Goal: Task Accomplishment & Management: Use online tool/utility

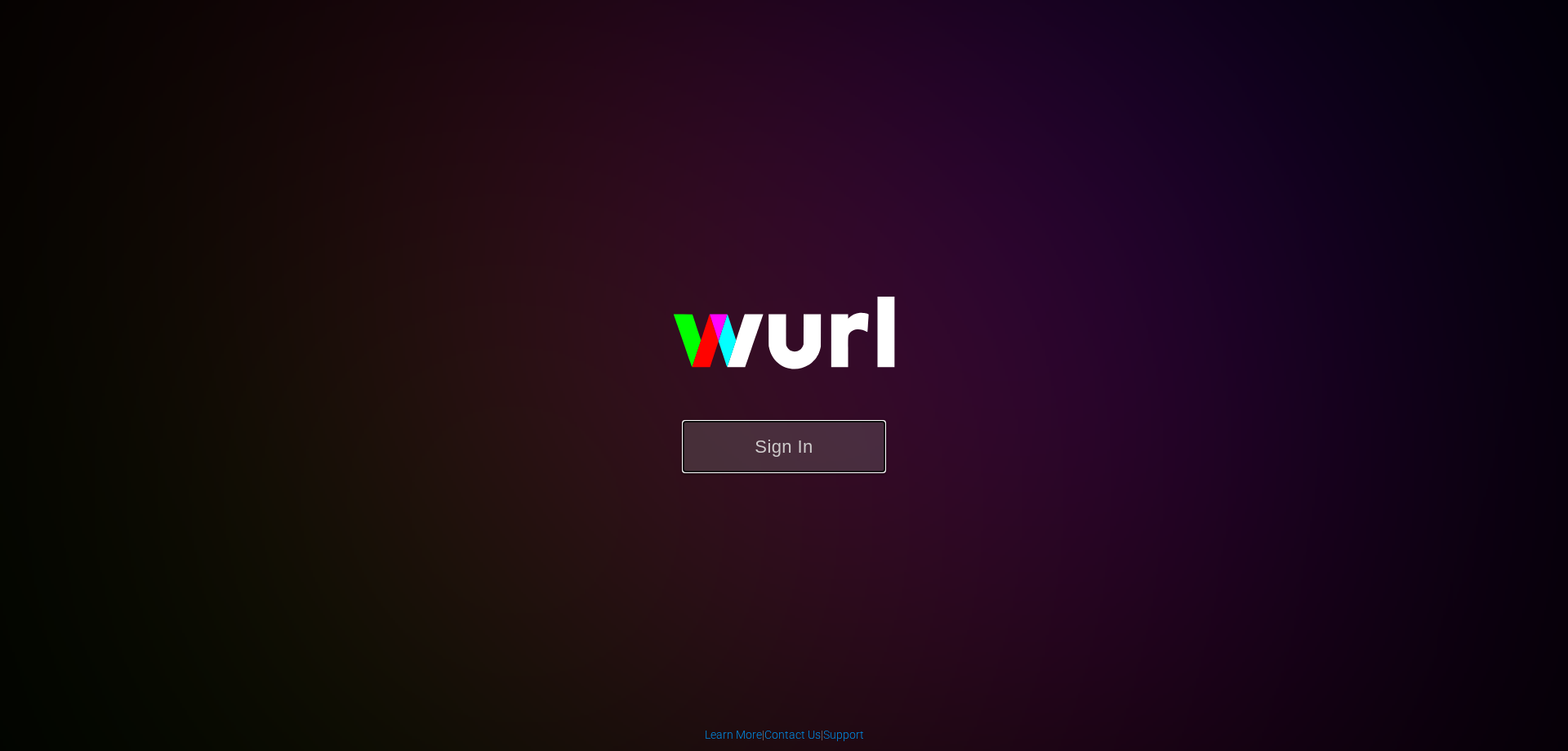
click at [808, 444] on button "Sign In" at bounding box center [784, 446] width 204 height 53
click at [736, 457] on button "Sign In" at bounding box center [784, 446] width 204 height 53
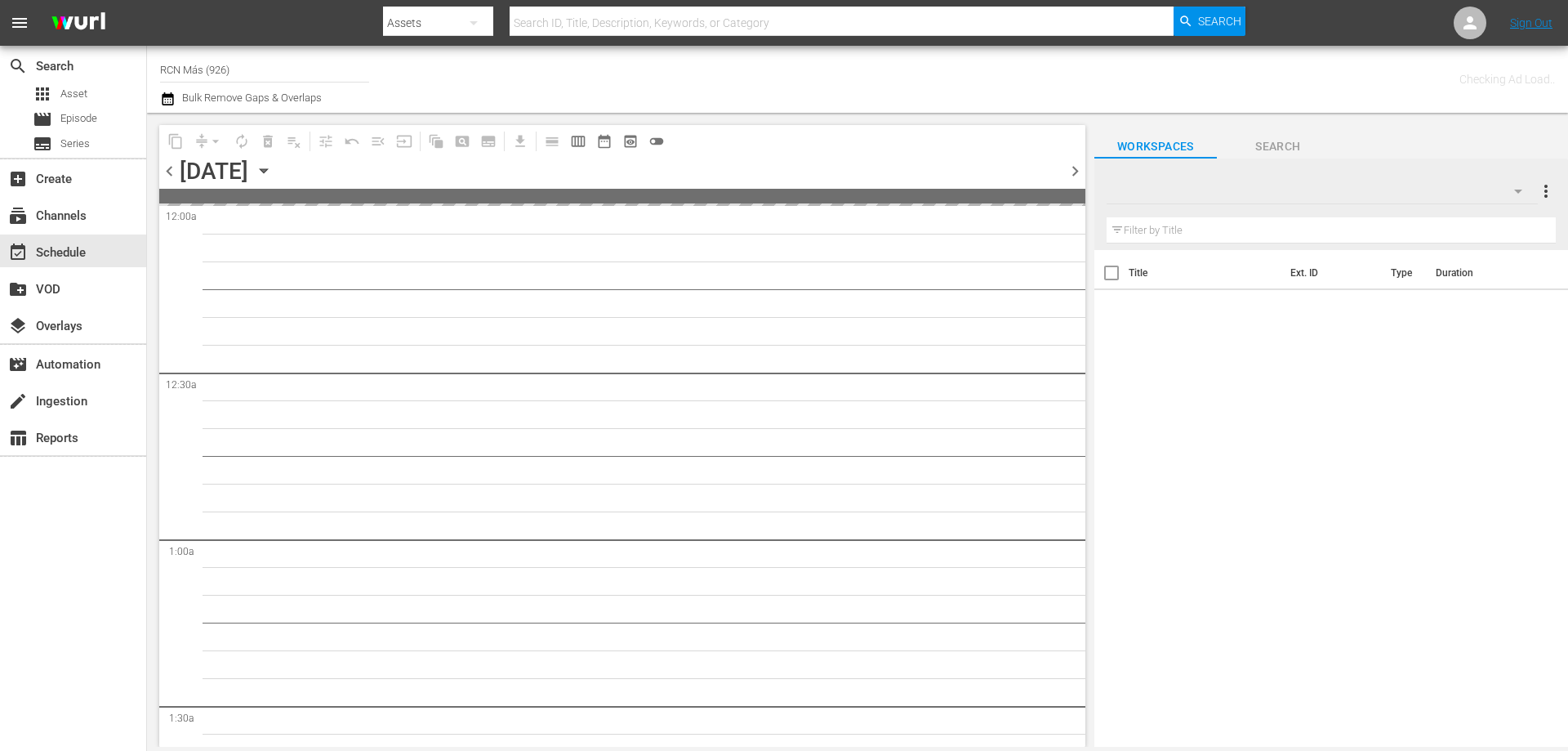
type input "RCN Más (926)"
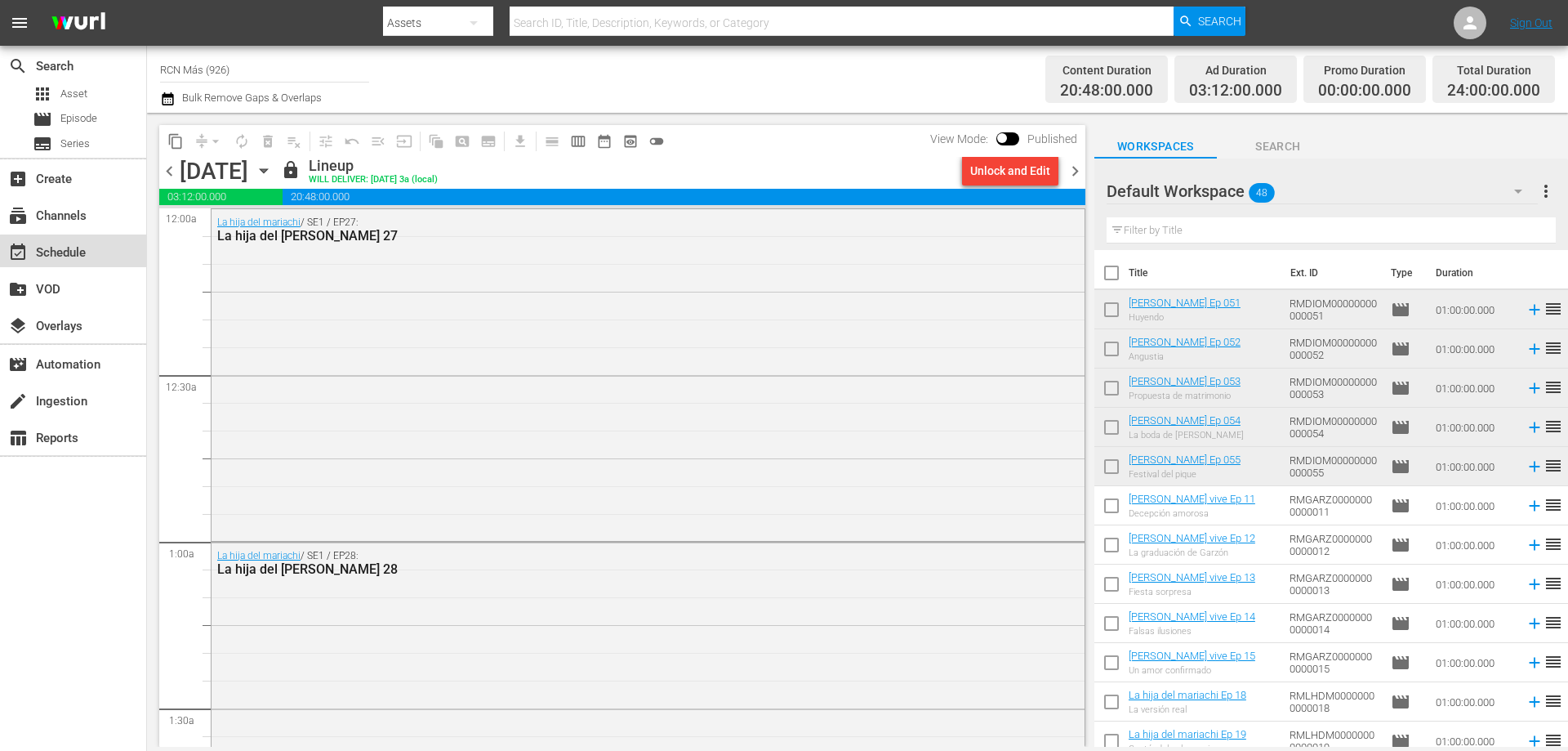
click at [112, 259] on div "event_available Schedule" at bounding box center [73, 251] width 146 height 33
click at [102, 114] on div "movie Episode" at bounding box center [73, 119] width 146 height 23
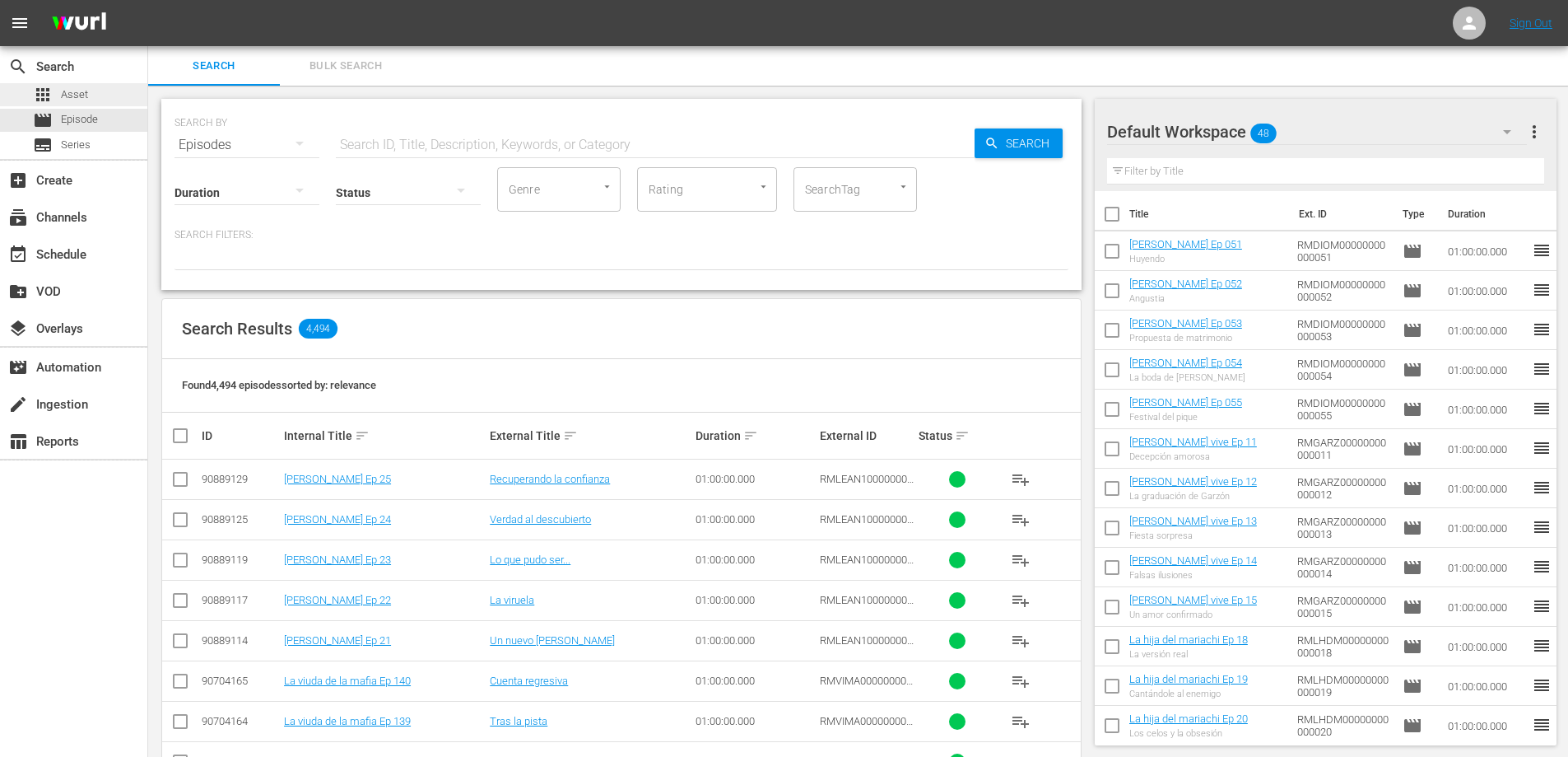
click at [82, 96] on span "Asset" at bounding box center [74, 95] width 27 height 17
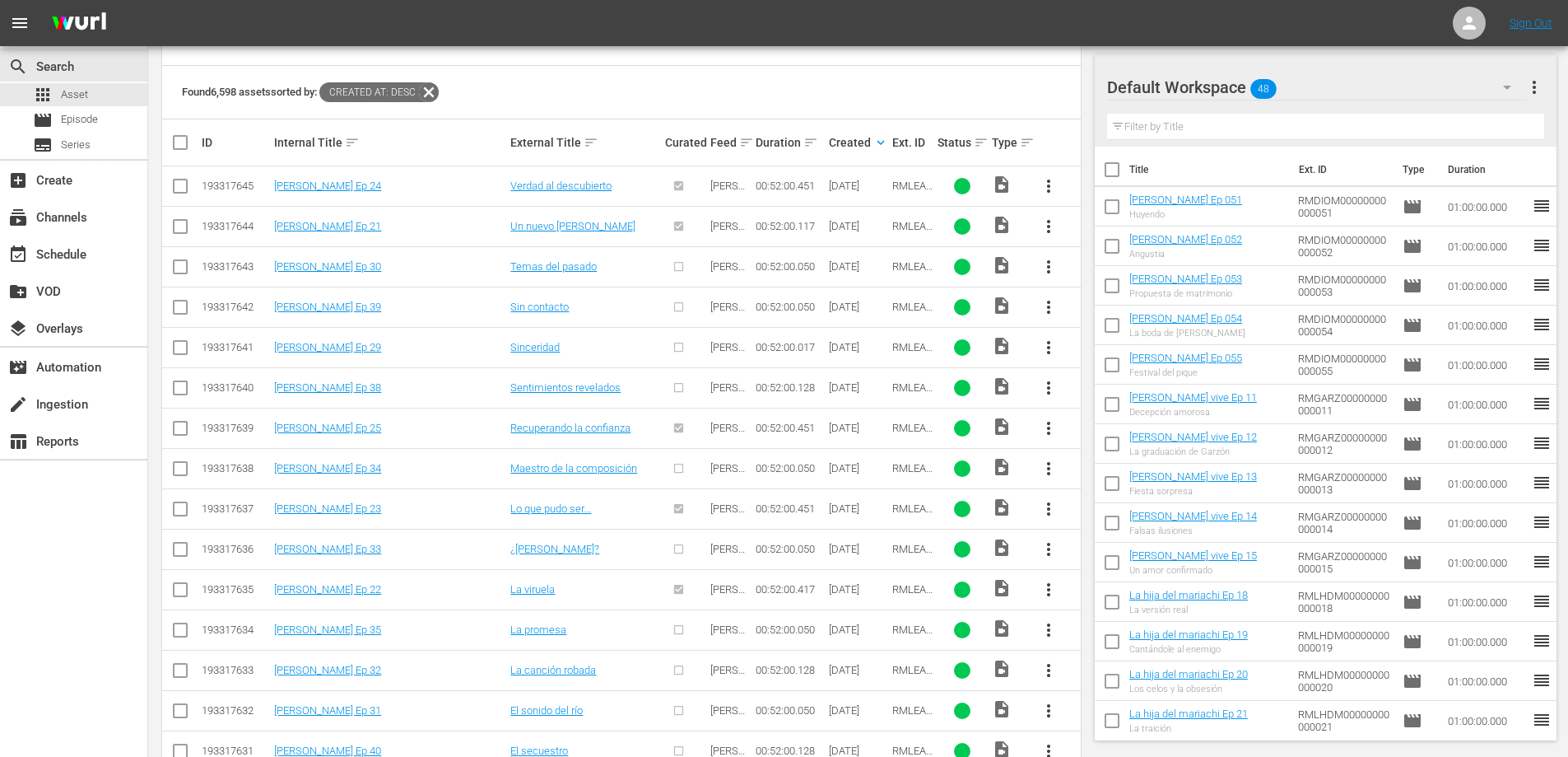
scroll to position [382, 0]
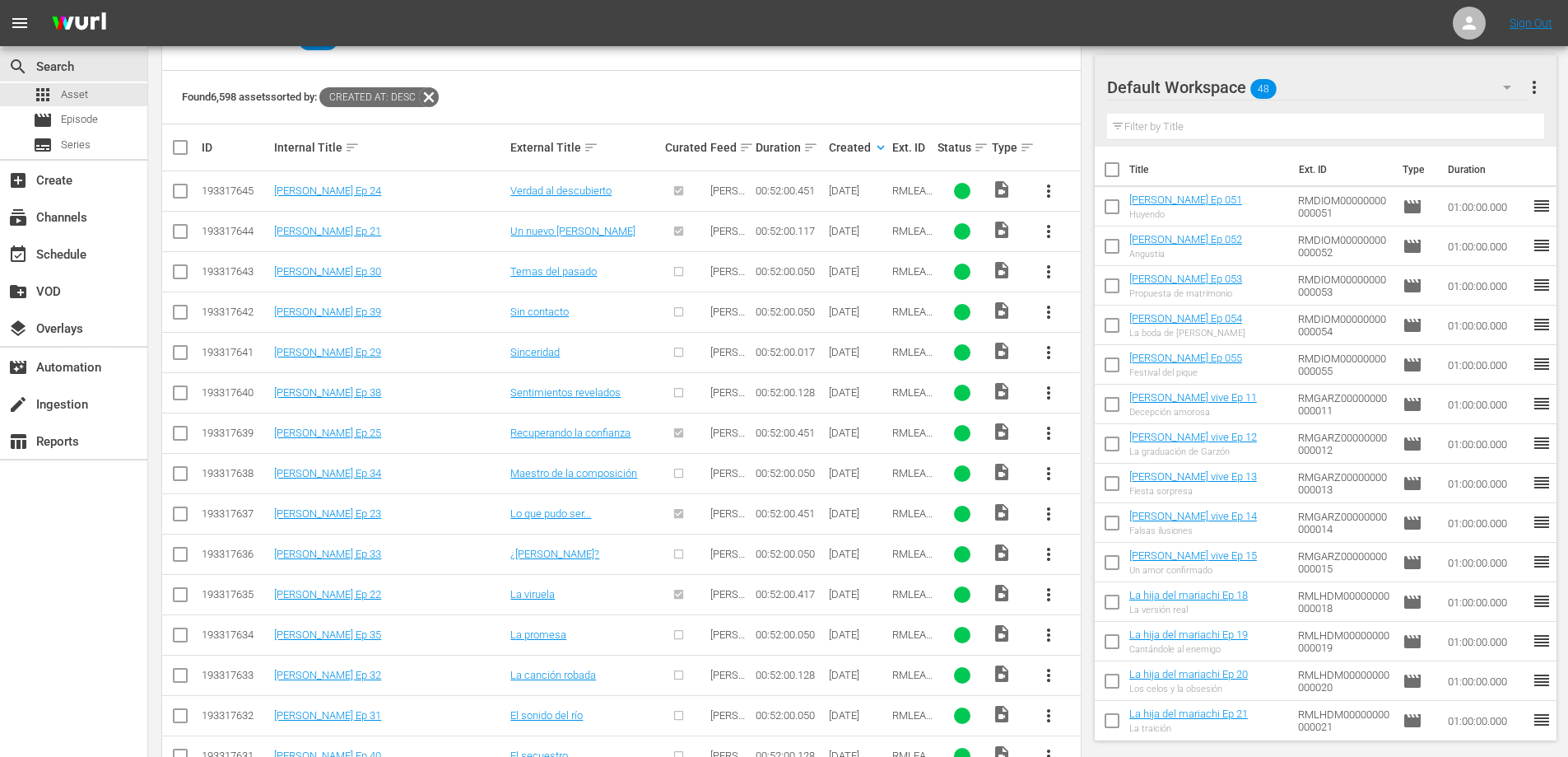
click at [1043, 271] on span "more_vert" at bounding box center [1048, 271] width 19 height 19
click at [1056, 107] on div "Found 6,598 assets sorted by: Created At: desc" at bounding box center [621, 98] width 918 height 54
click at [1532, 81] on span "more_vert" at bounding box center [1534, 87] width 19 height 19
click at [1351, 114] on div "Clear All Workspace Items" at bounding box center [1428, 118] width 194 height 30
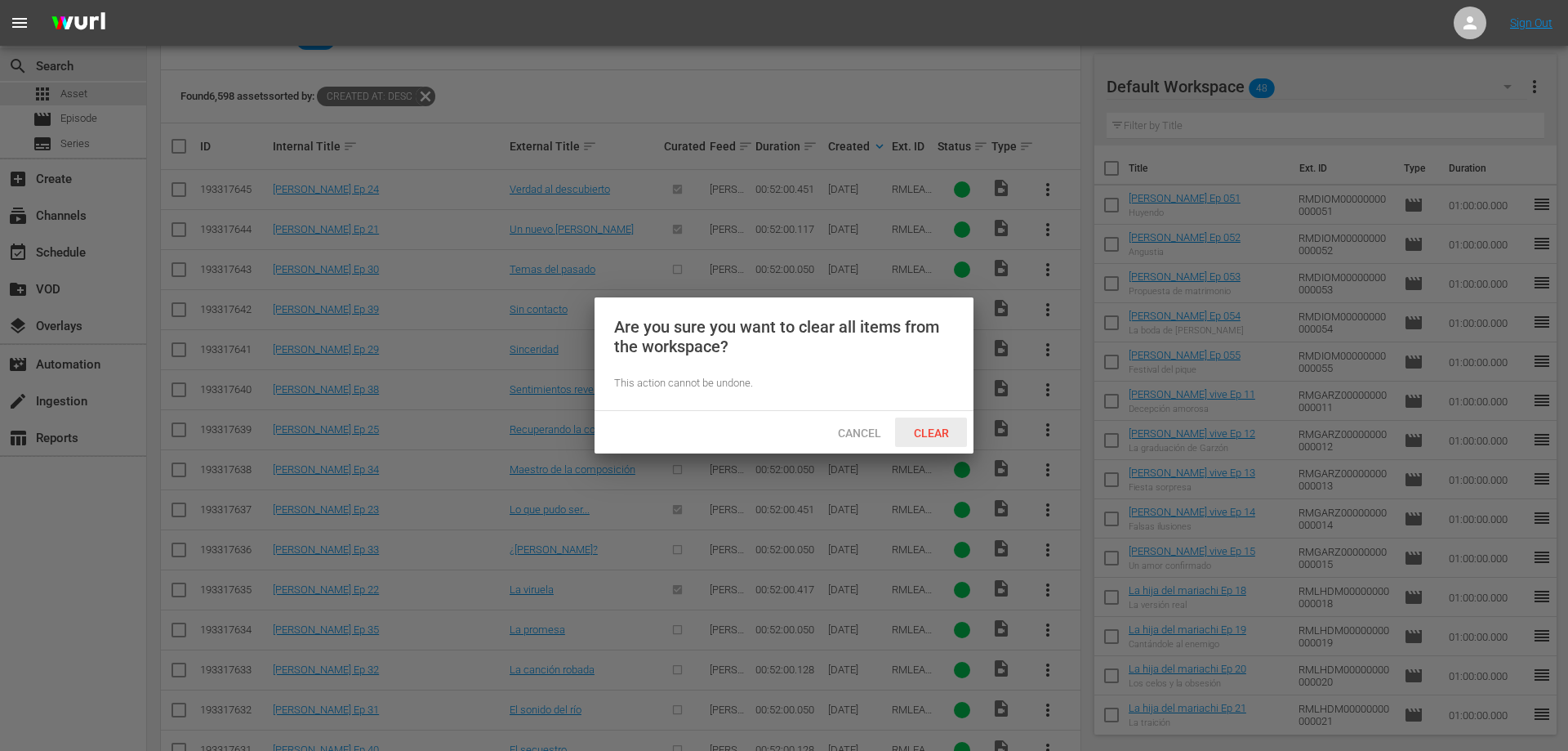
click at [921, 432] on span "Clear" at bounding box center [931, 433] width 61 height 13
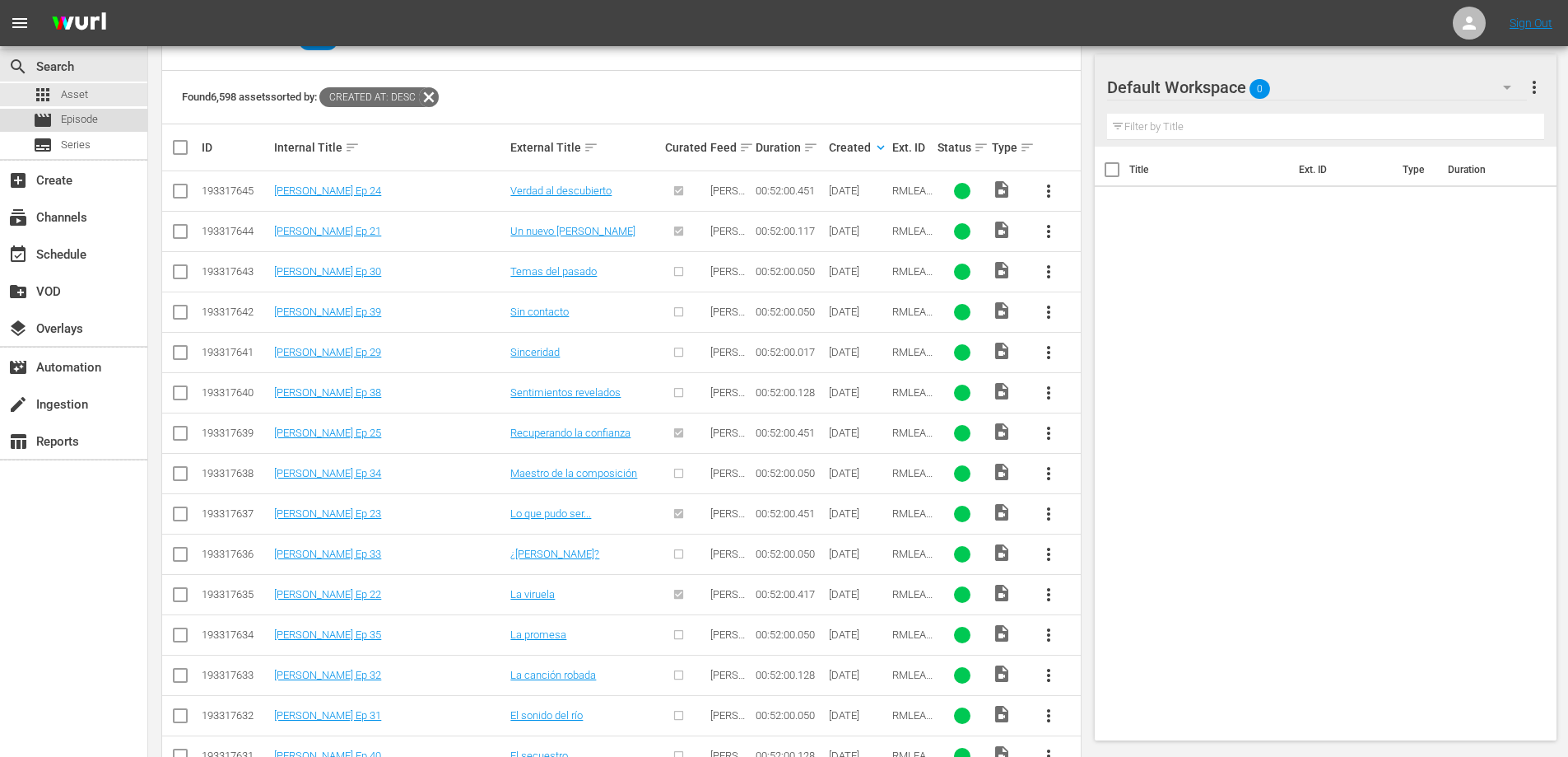
click at [87, 118] on span "Episode" at bounding box center [79, 119] width 37 height 17
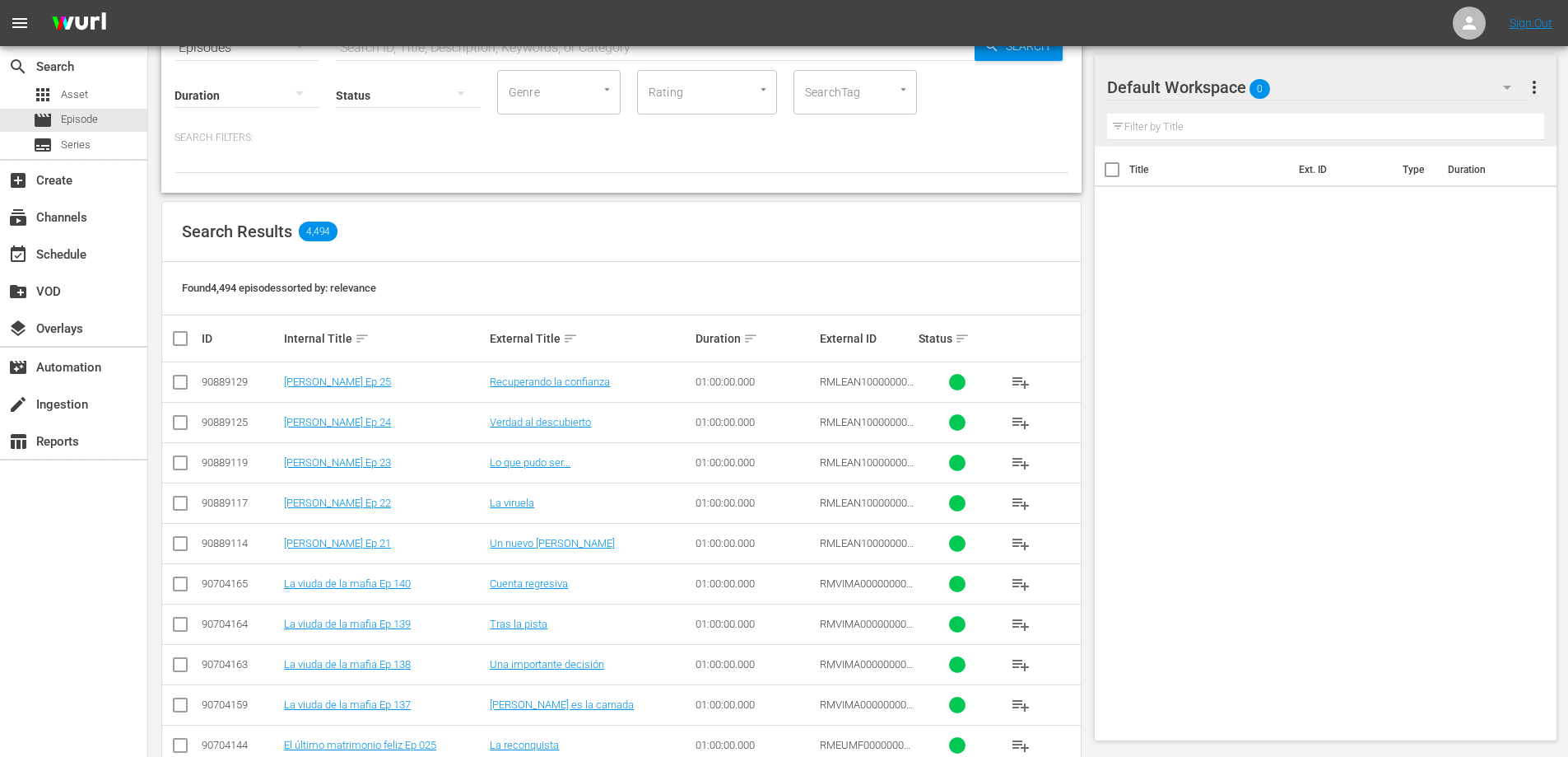
scroll to position [90, 0]
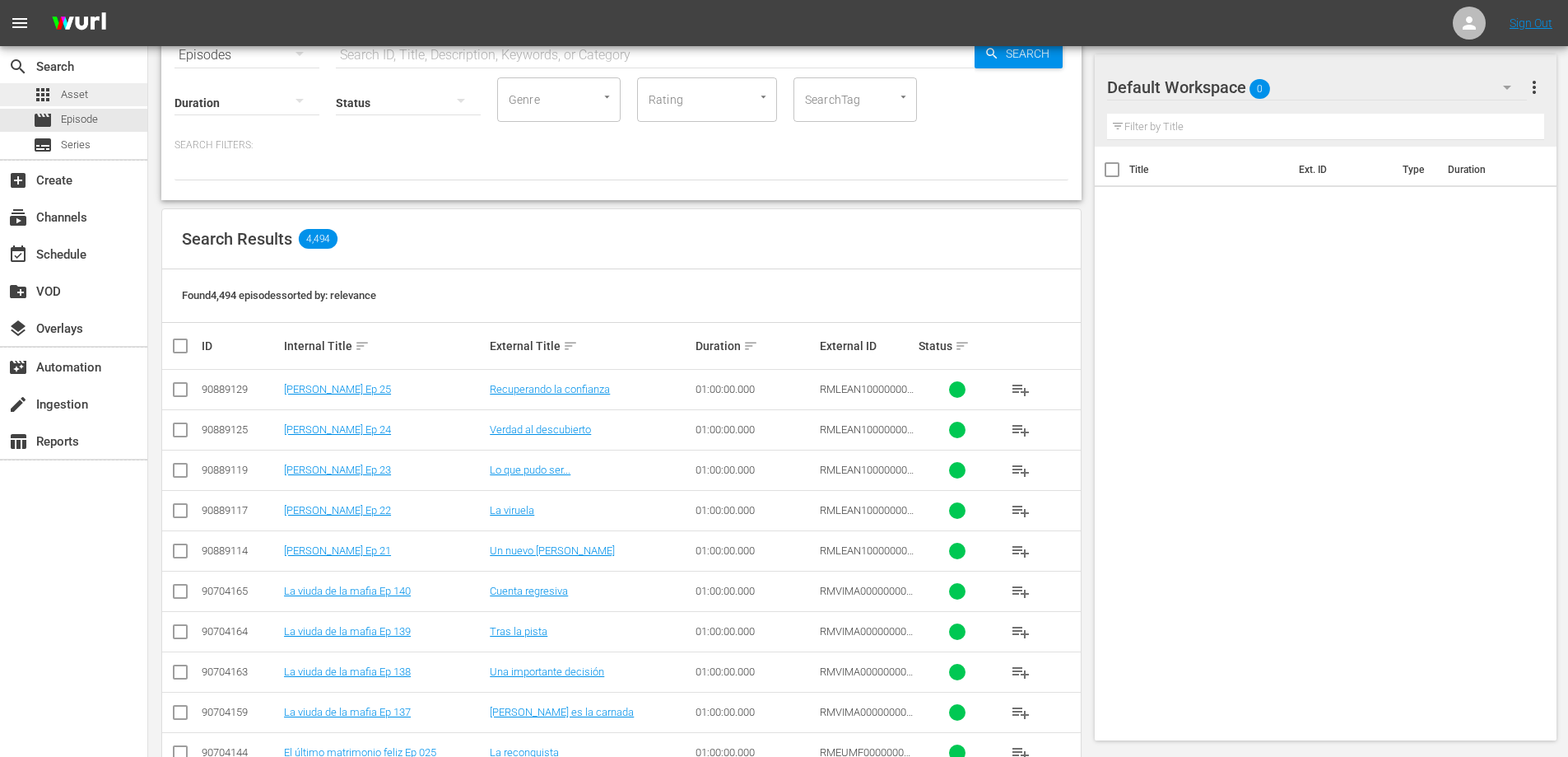
click at [92, 96] on div "apps Asset" at bounding box center [74, 94] width 148 height 23
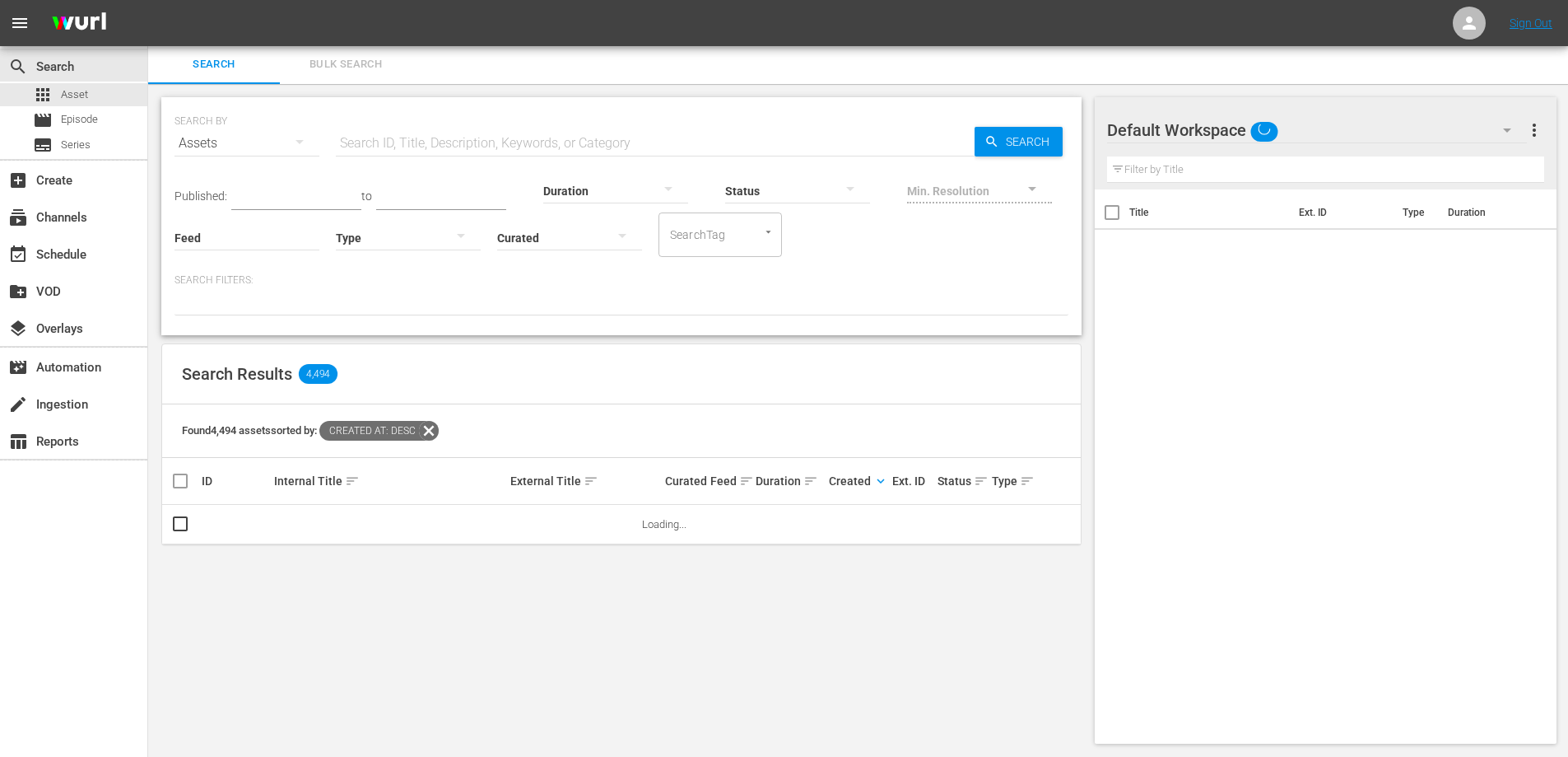
scroll to position [2, 0]
click at [497, 163] on div "Published: to Duration Status Min. Resolution Feed Feed Title Type Curated Sear…" at bounding box center [621, 210] width 894 height 94
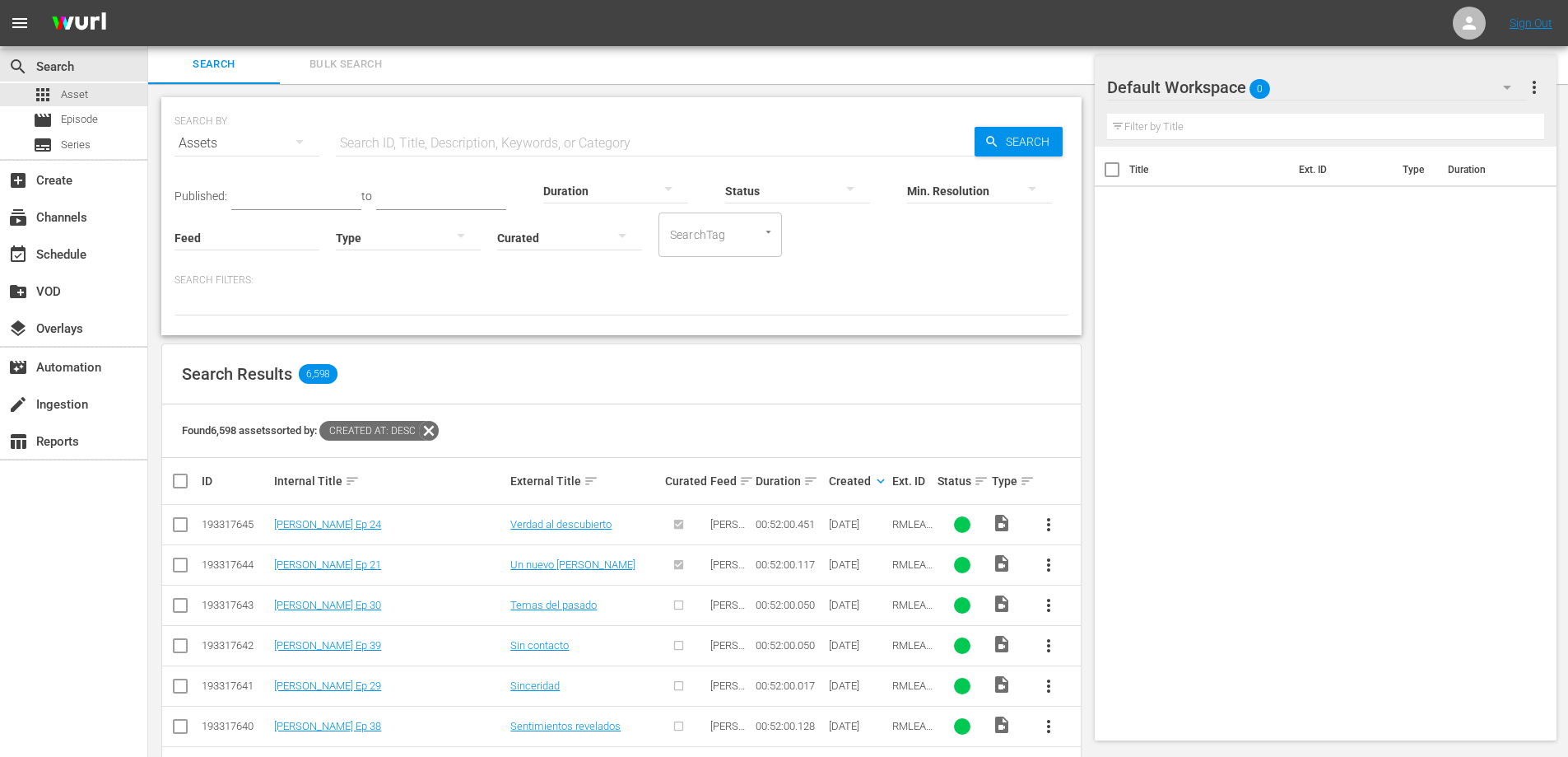
scroll to position [90, 0]
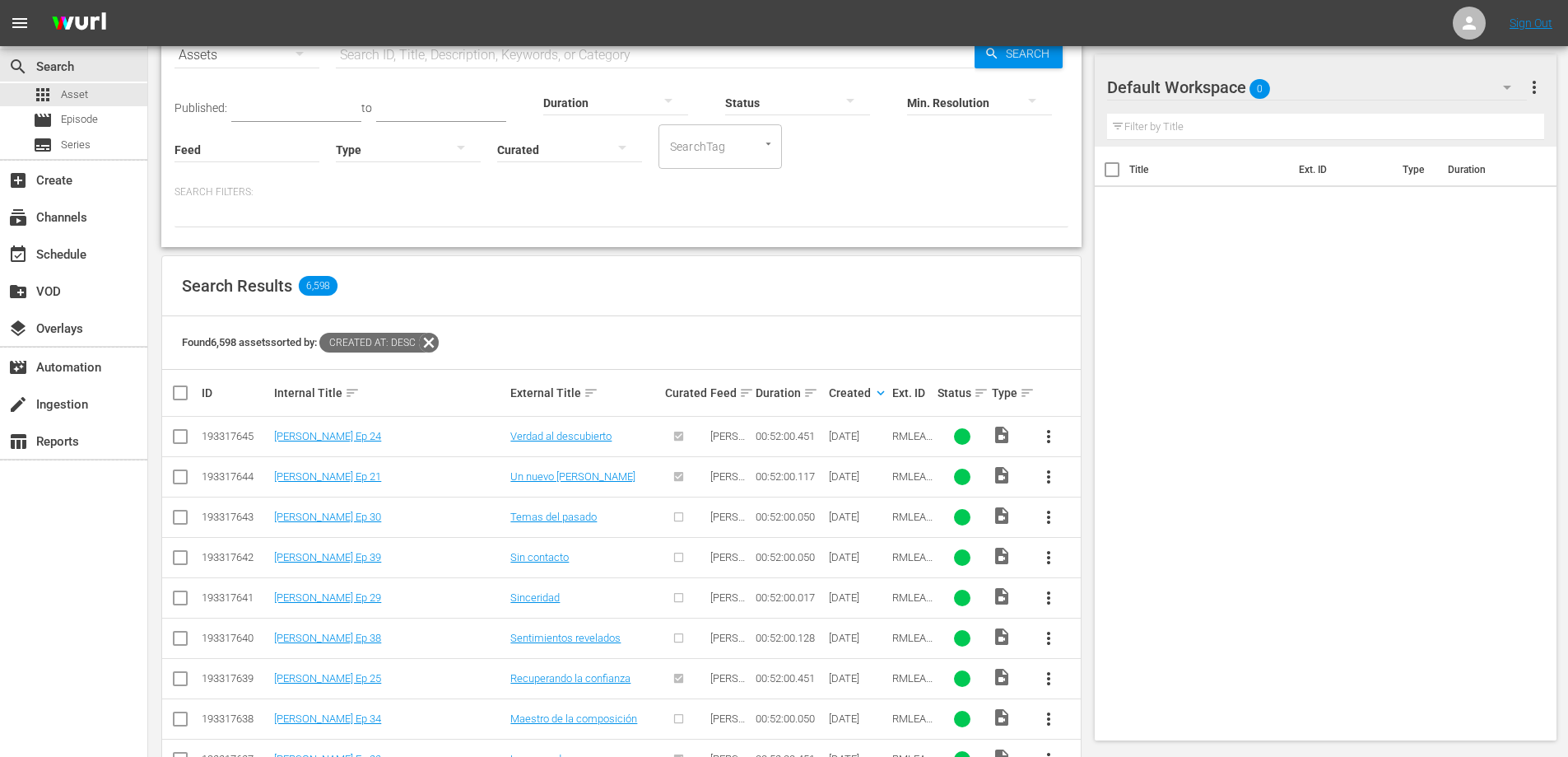
click at [486, 54] on input "text" at bounding box center [655, 54] width 639 height 40
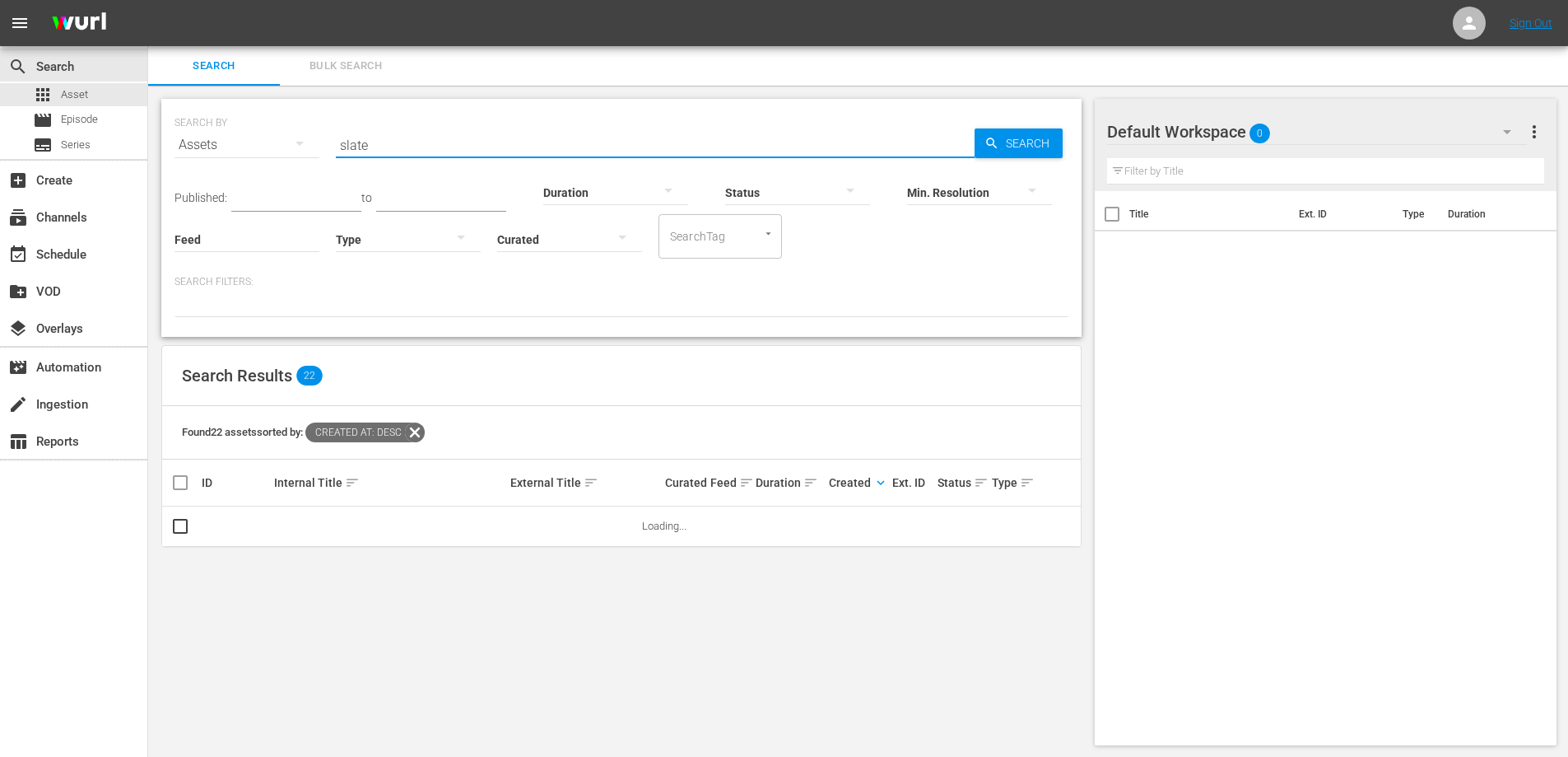
type input "Slate"
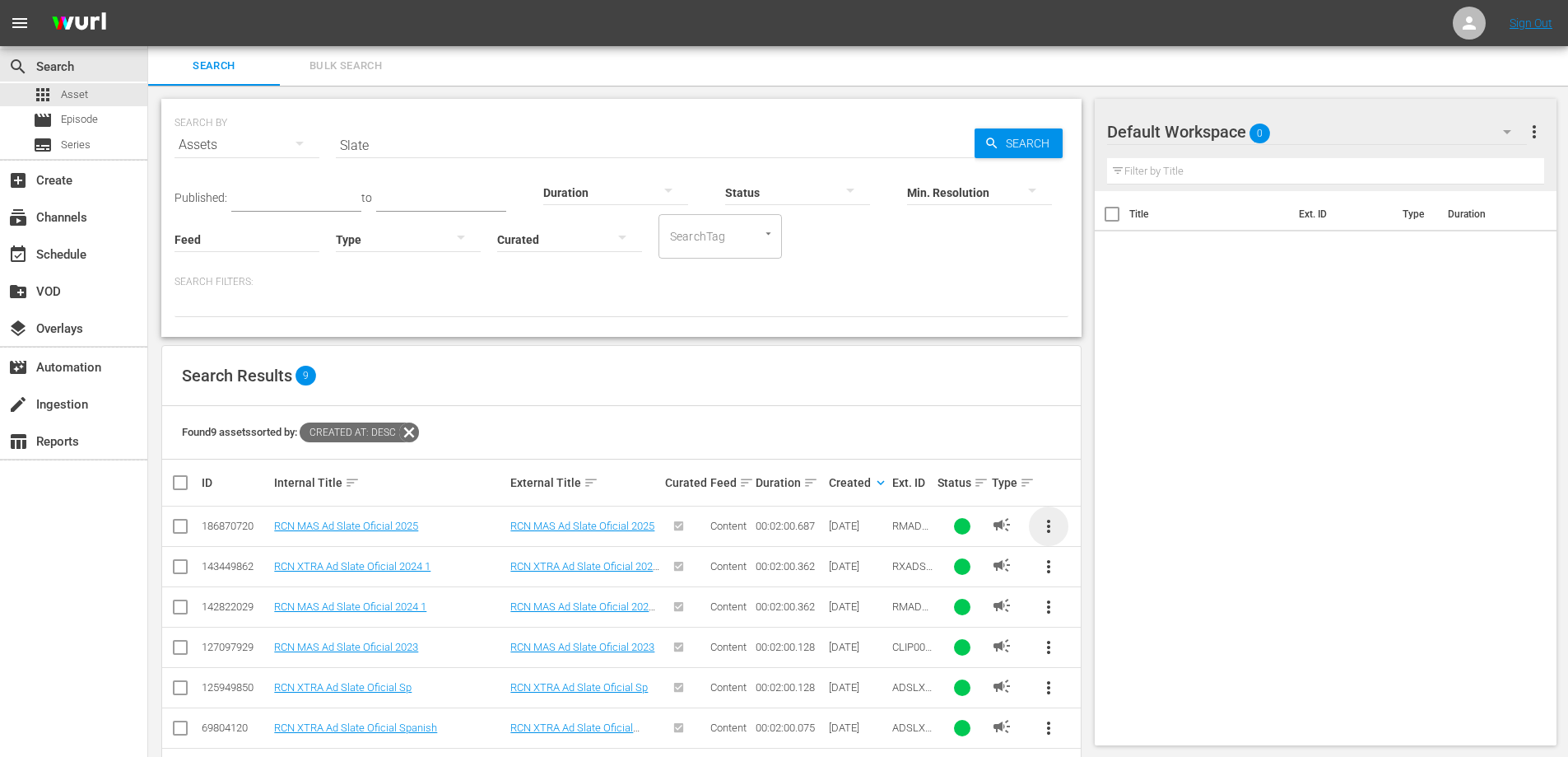
click at [1044, 521] on span "more_vert" at bounding box center [1048, 525] width 19 height 19
click at [1139, 569] on div "Workspace" at bounding box center [1160, 572] width 158 height 40
drag, startPoint x: 436, startPoint y: 132, endPoint x: 149, endPoint y: 145, distance: 287.3
click at [150, 143] on div "SEARCH BY Search By Assets Search ID, Title, Description, Keywords, or Category…" at bounding box center [622, 493] width 947 height 814
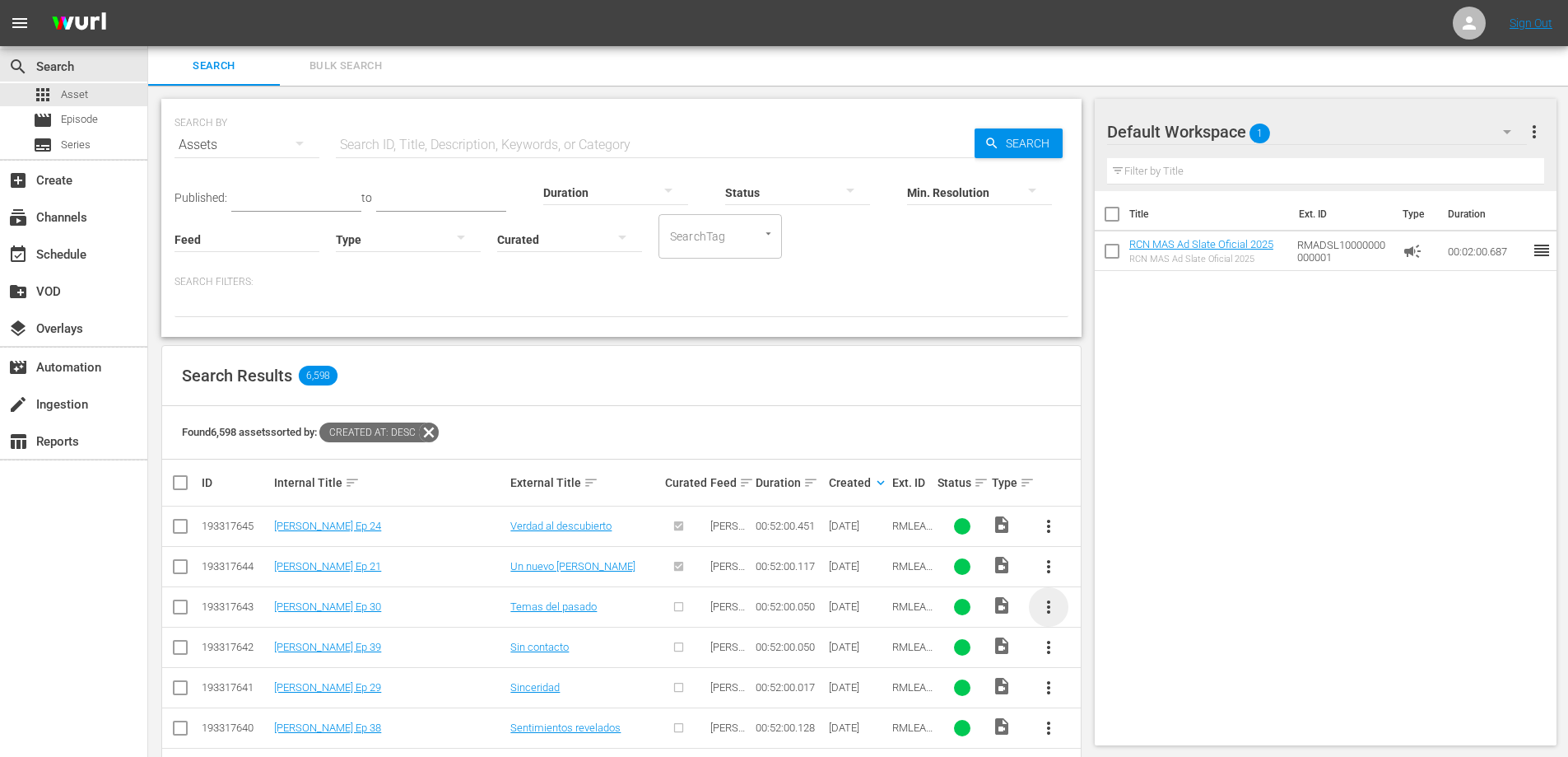
click at [1048, 609] on span "more_vert" at bounding box center [1048, 607] width 19 height 19
click at [1099, 607] on div "Episode" at bounding box center [1137, 600] width 112 height 40
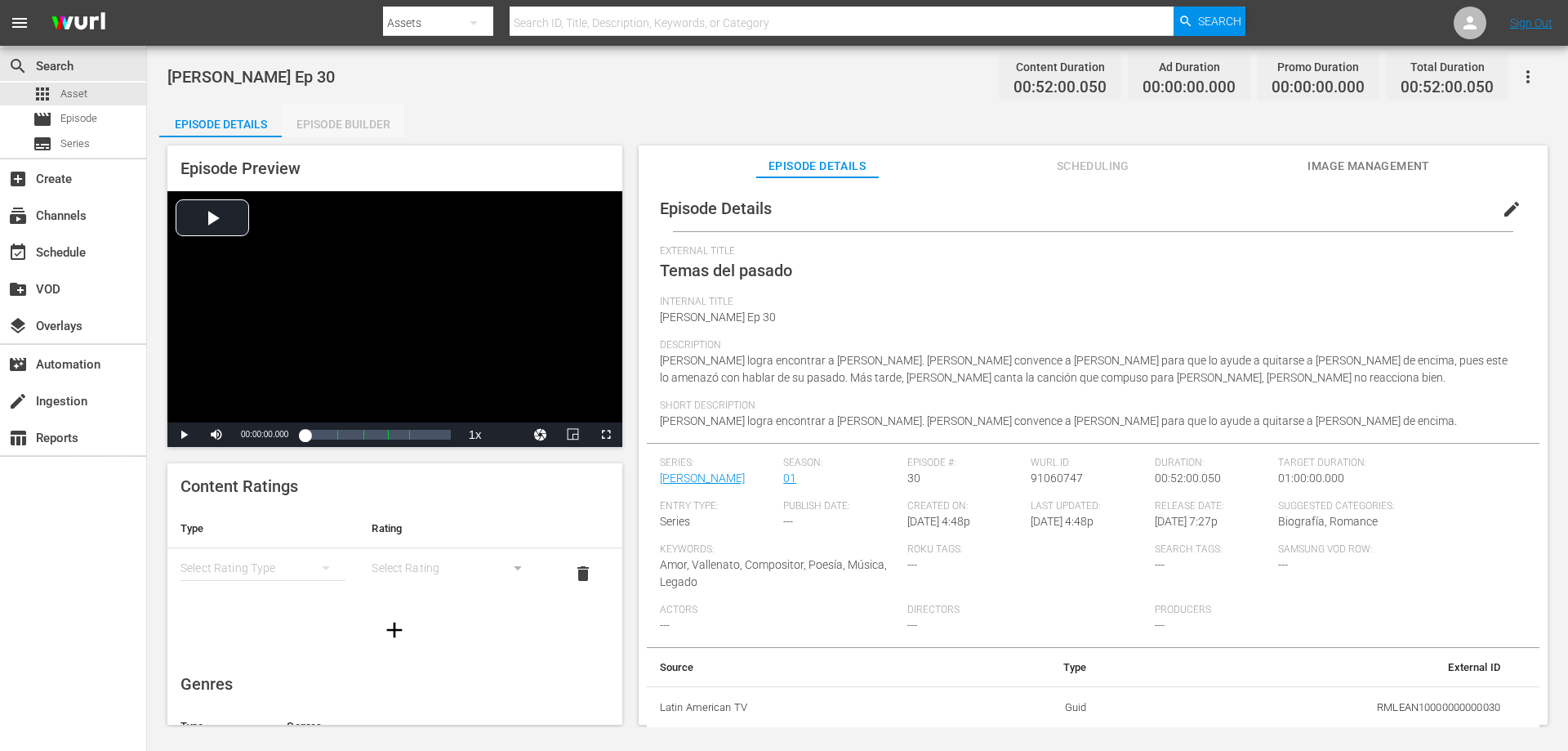
click at [330, 116] on div "Episode Builder" at bounding box center [343, 124] width 123 height 39
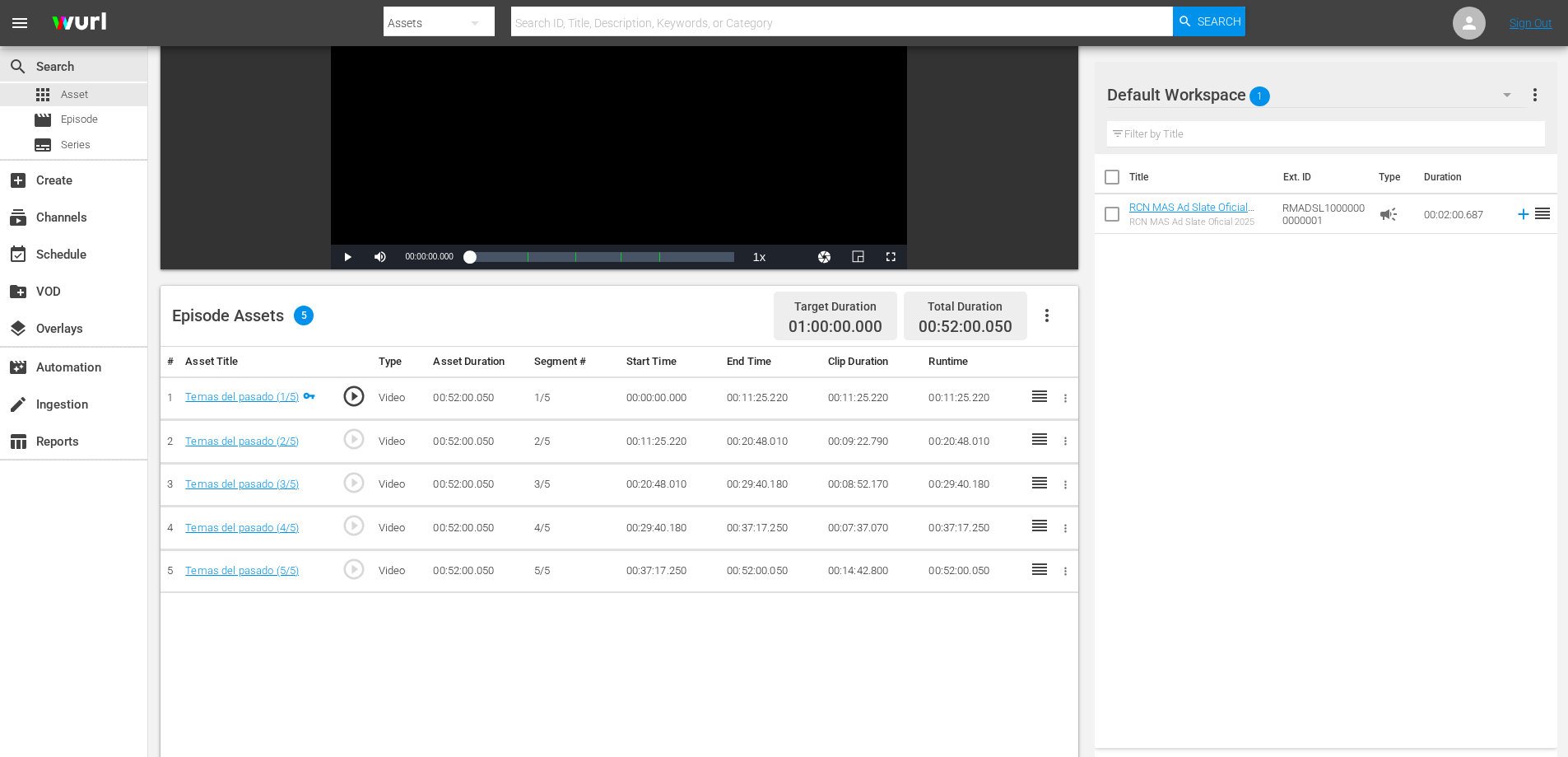
scroll to position [198, 0]
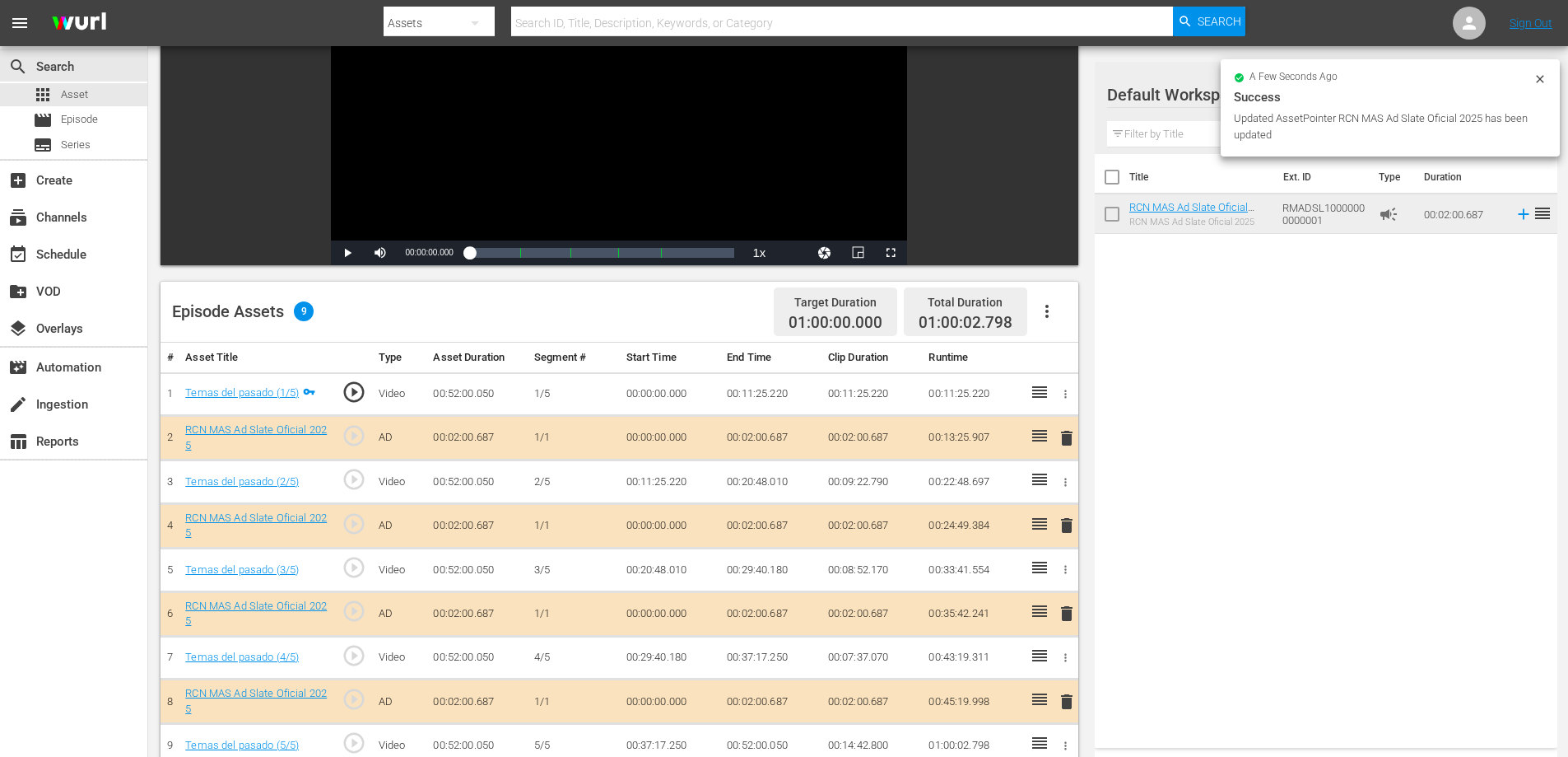
click at [778, 430] on td "00:02:00.687" at bounding box center [771, 438] width 102 height 44
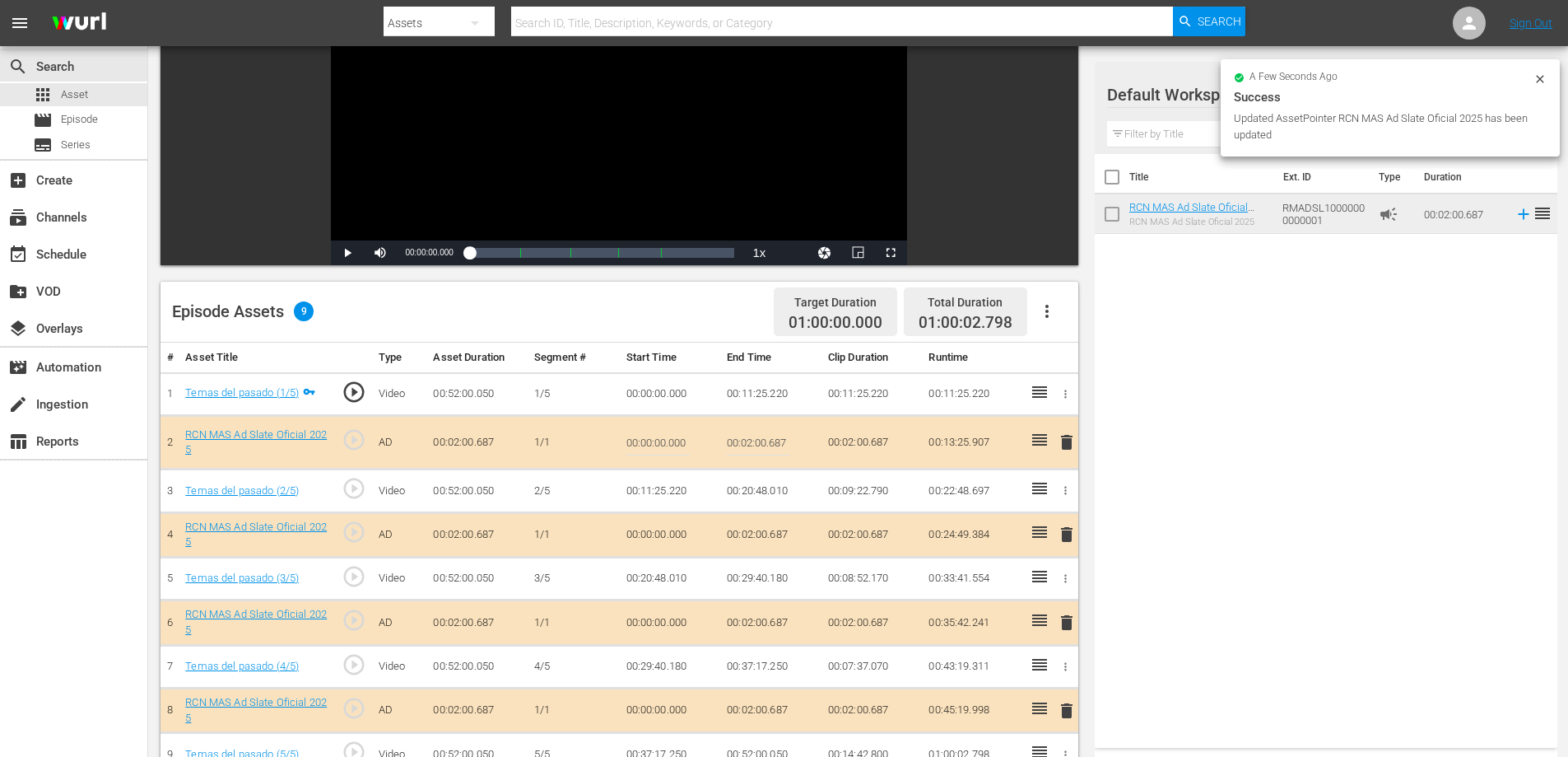
click at [780, 439] on input "00:02:00.687" at bounding box center [759, 442] width 64 height 40
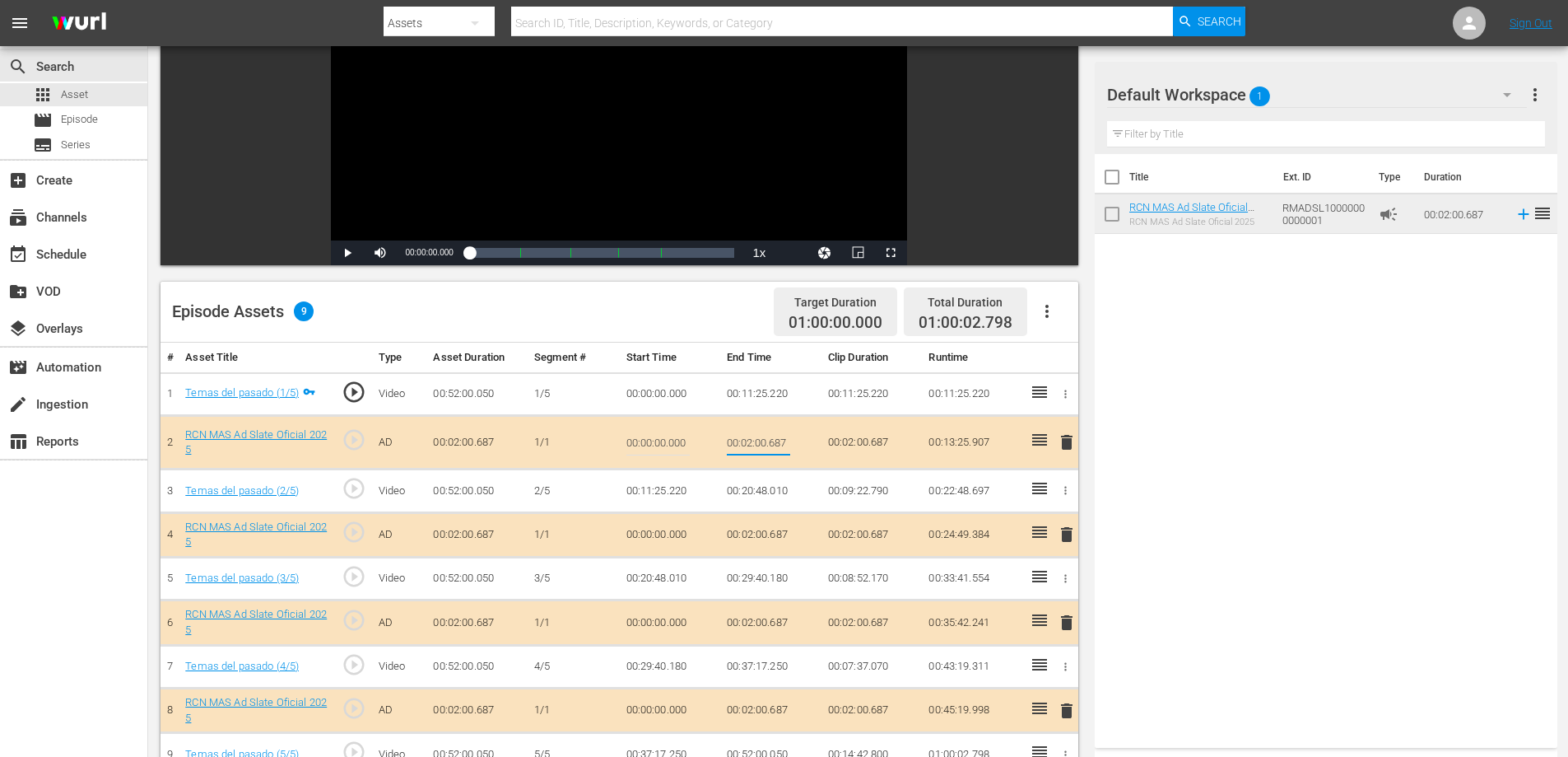
type input "00:02:0"
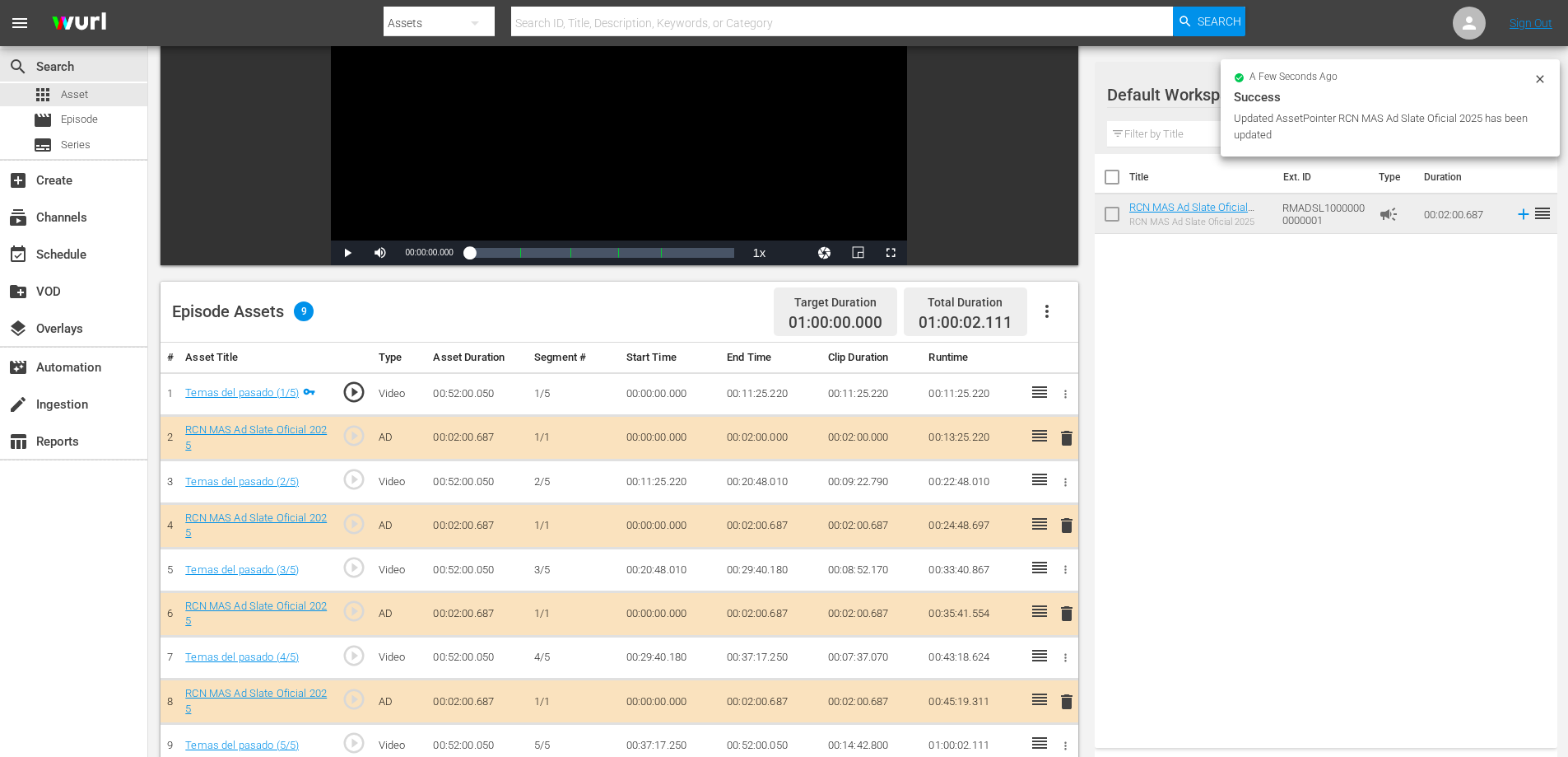
click at [772, 525] on td "00:02:00.687" at bounding box center [771, 525] width 102 height 44
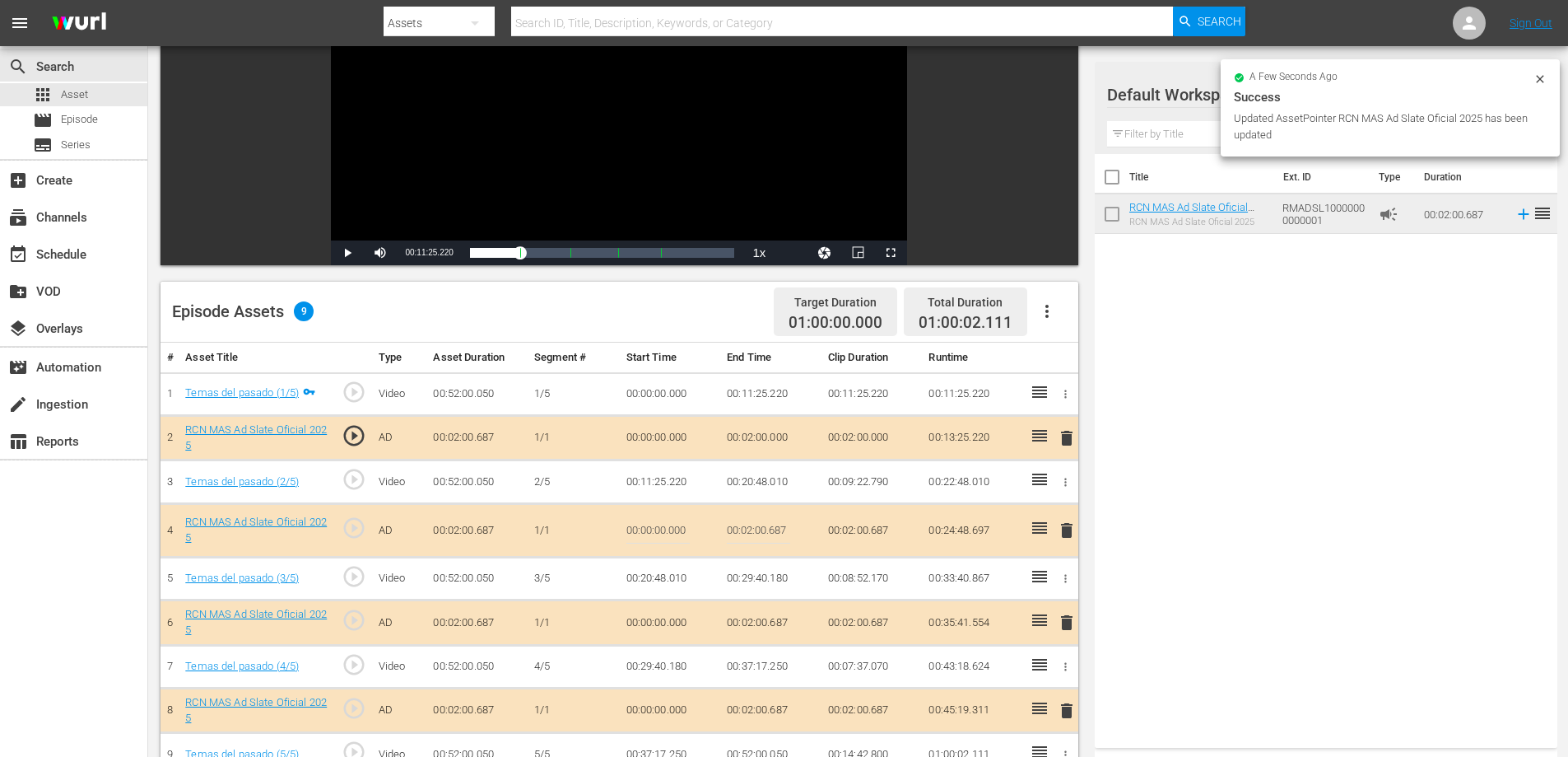
click at [774, 530] on input "00:02:00.687" at bounding box center [759, 530] width 64 height 40
type input "00:02:0"
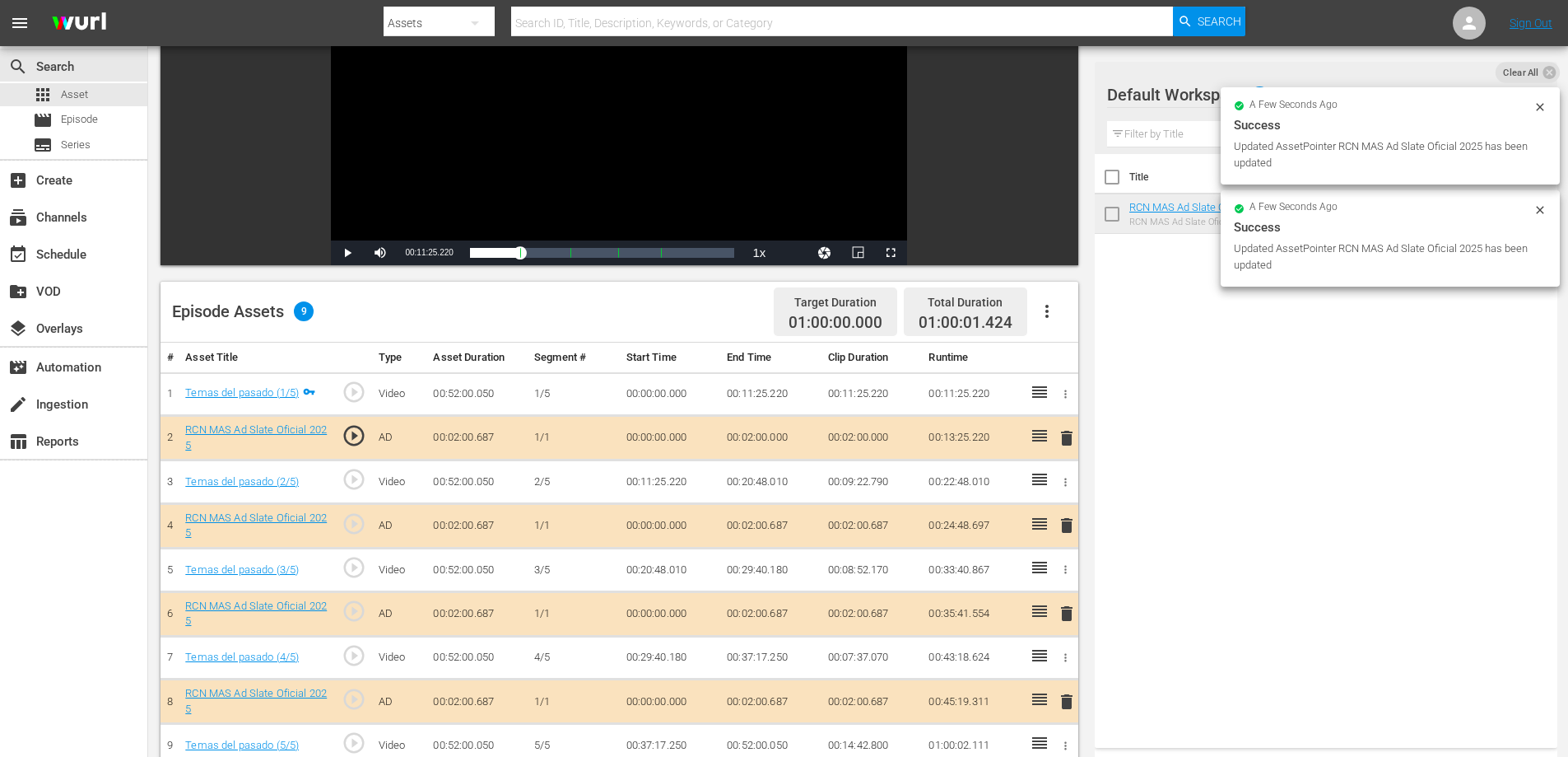
click at [780, 602] on td "00:02:00.687" at bounding box center [771, 613] width 102 height 44
click at [778, 615] on td "00:02:00.687" at bounding box center [771, 613] width 102 height 44
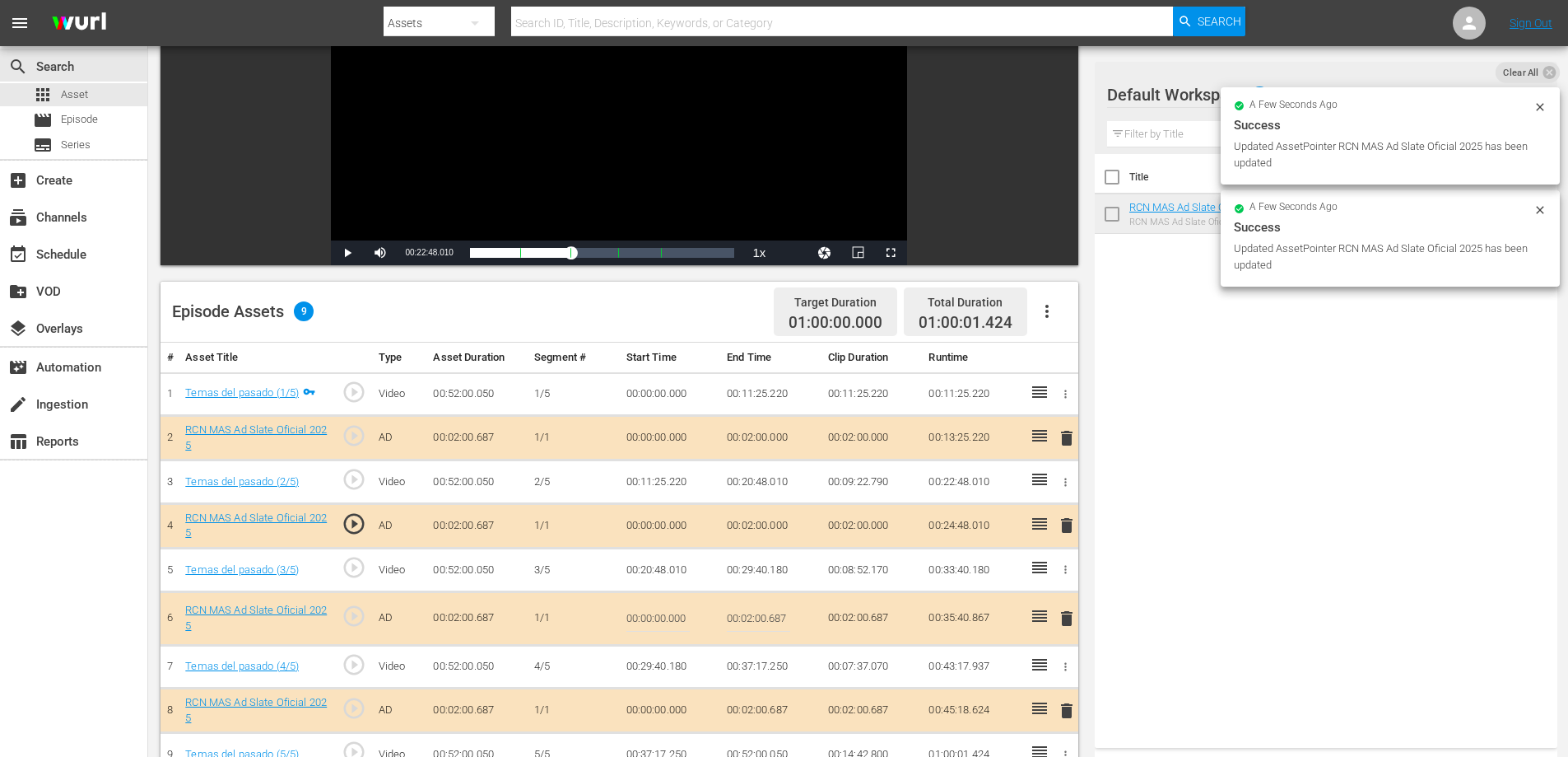
click at [781, 622] on input "00:02:00.687" at bounding box center [759, 618] width 64 height 40
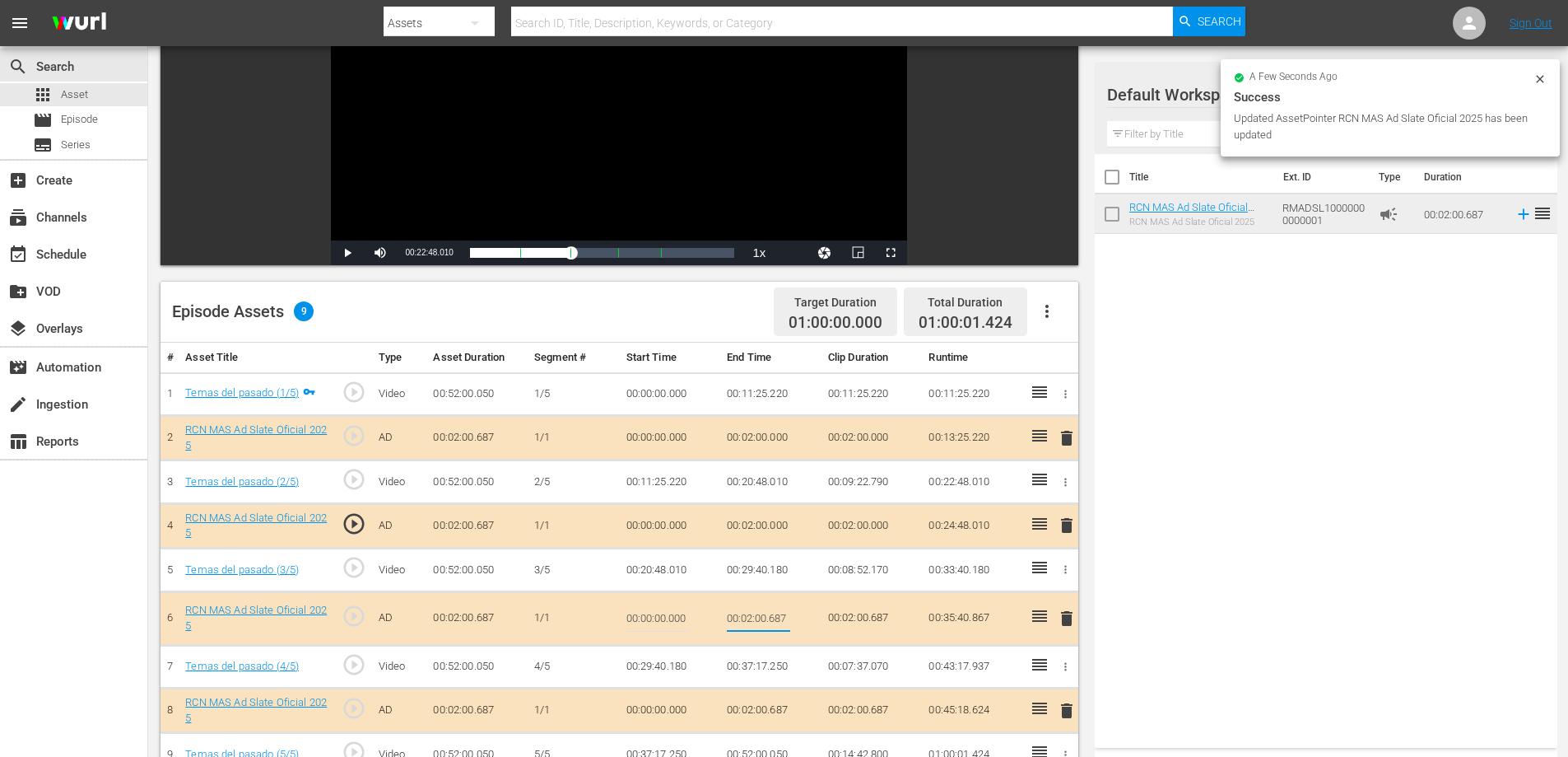
click at [781, 622] on input "00:02:00.687" at bounding box center [759, 618] width 64 height 40
type input "00:02:0"
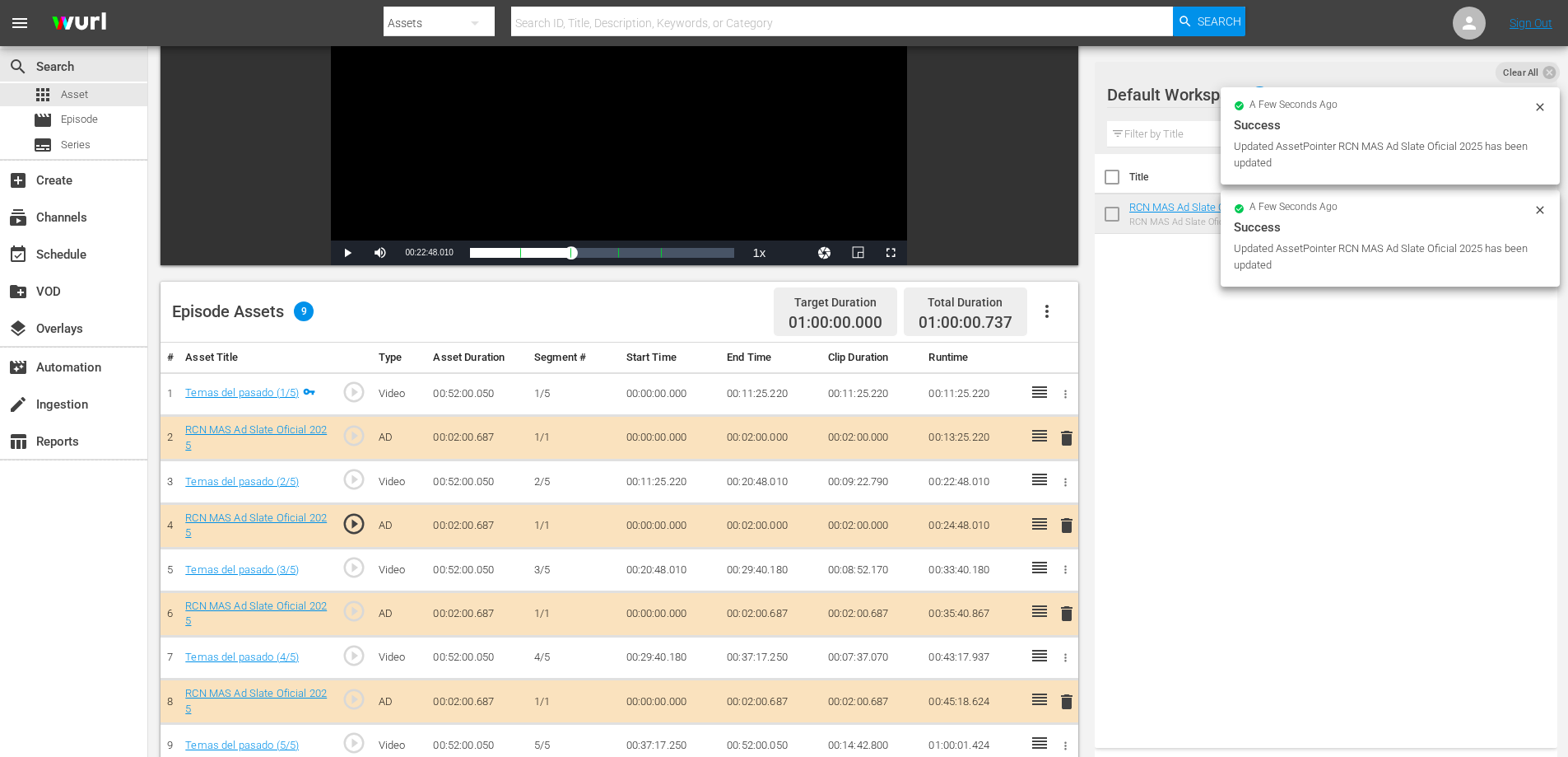
click at [771, 700] on td "00:02:00.687" at bounding box center [771, 702] width 102 height 44
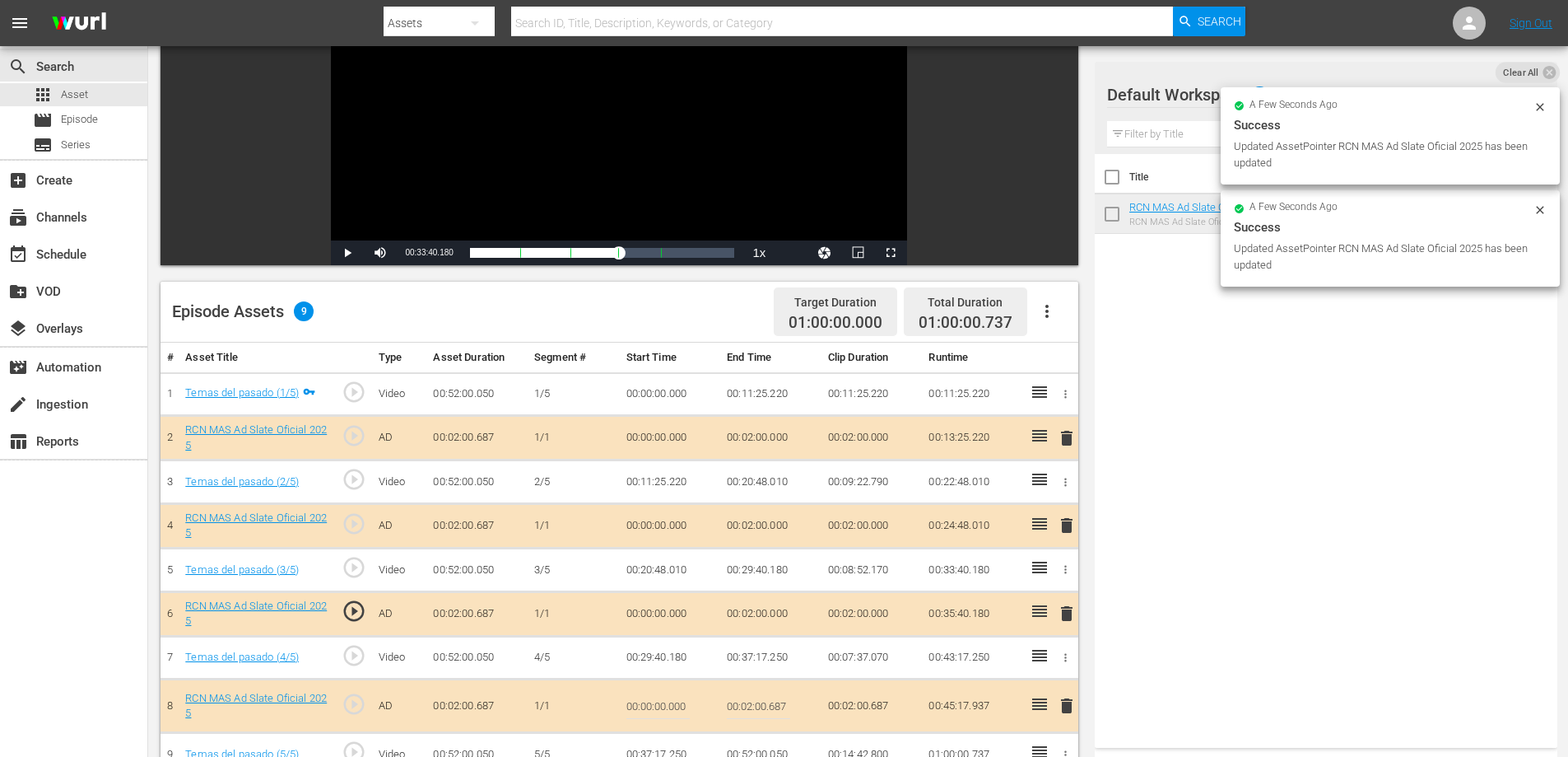
click at [784, 706] on input "00:02:00.687" at bounding box center [759, 705] width 64 height 40
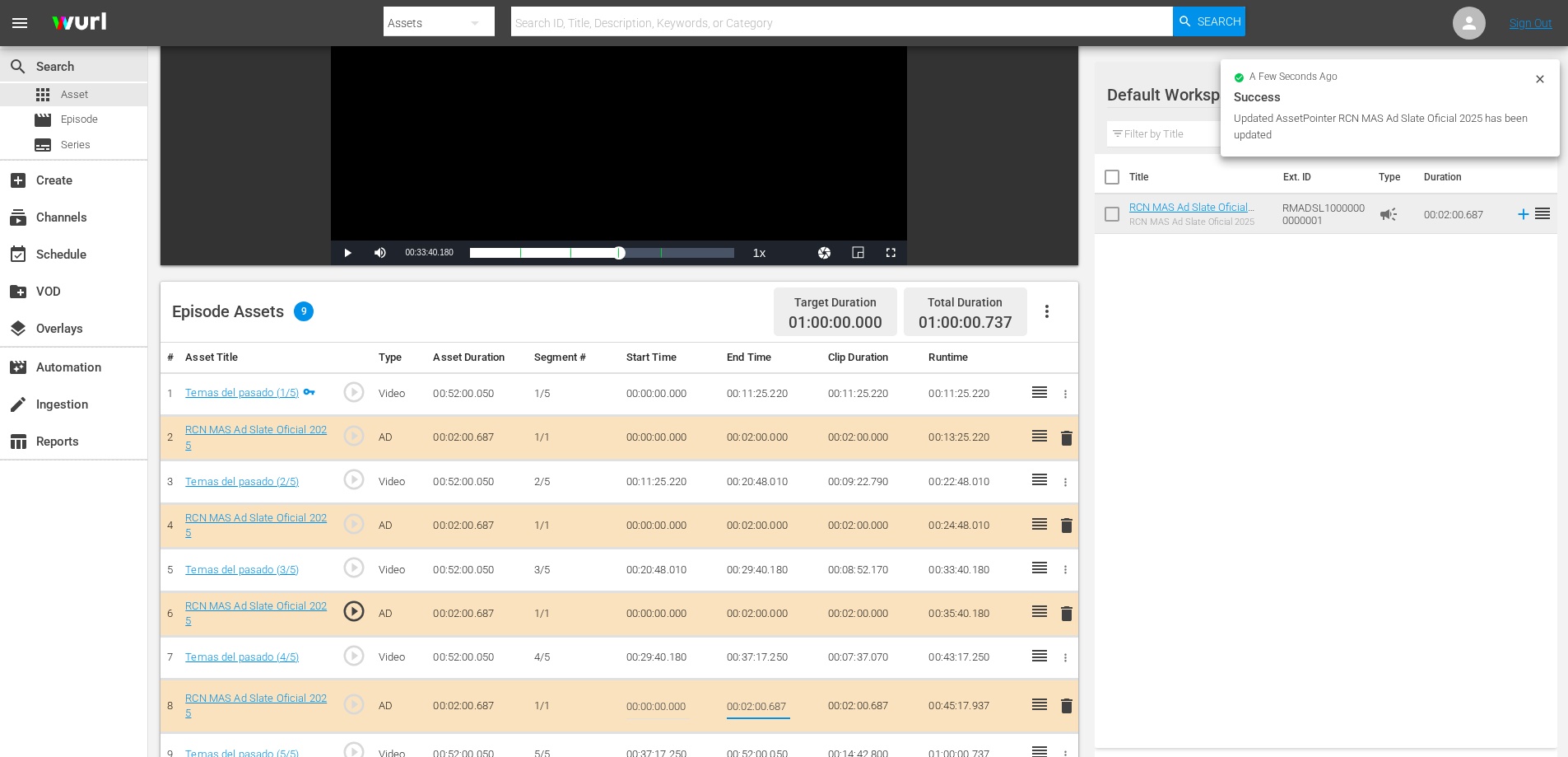
click at [784, 706] on input "00:02:00.687" at bounding box center [759, 705] width 64 height 40
type input "00:02:0"
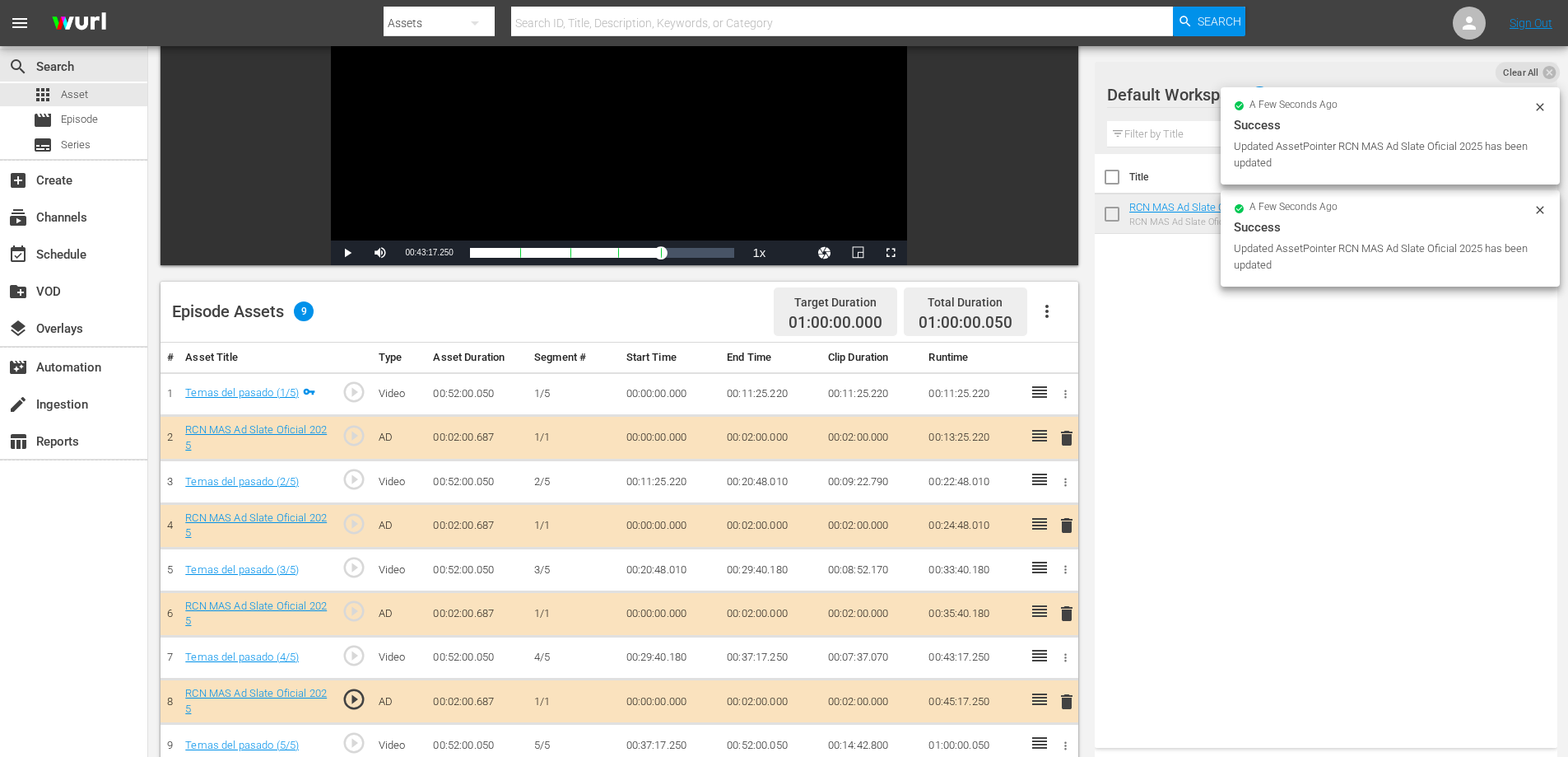
click at [781, 743] on td "00:52:00.050" at bounding box center [771, 745] width 102 height 43
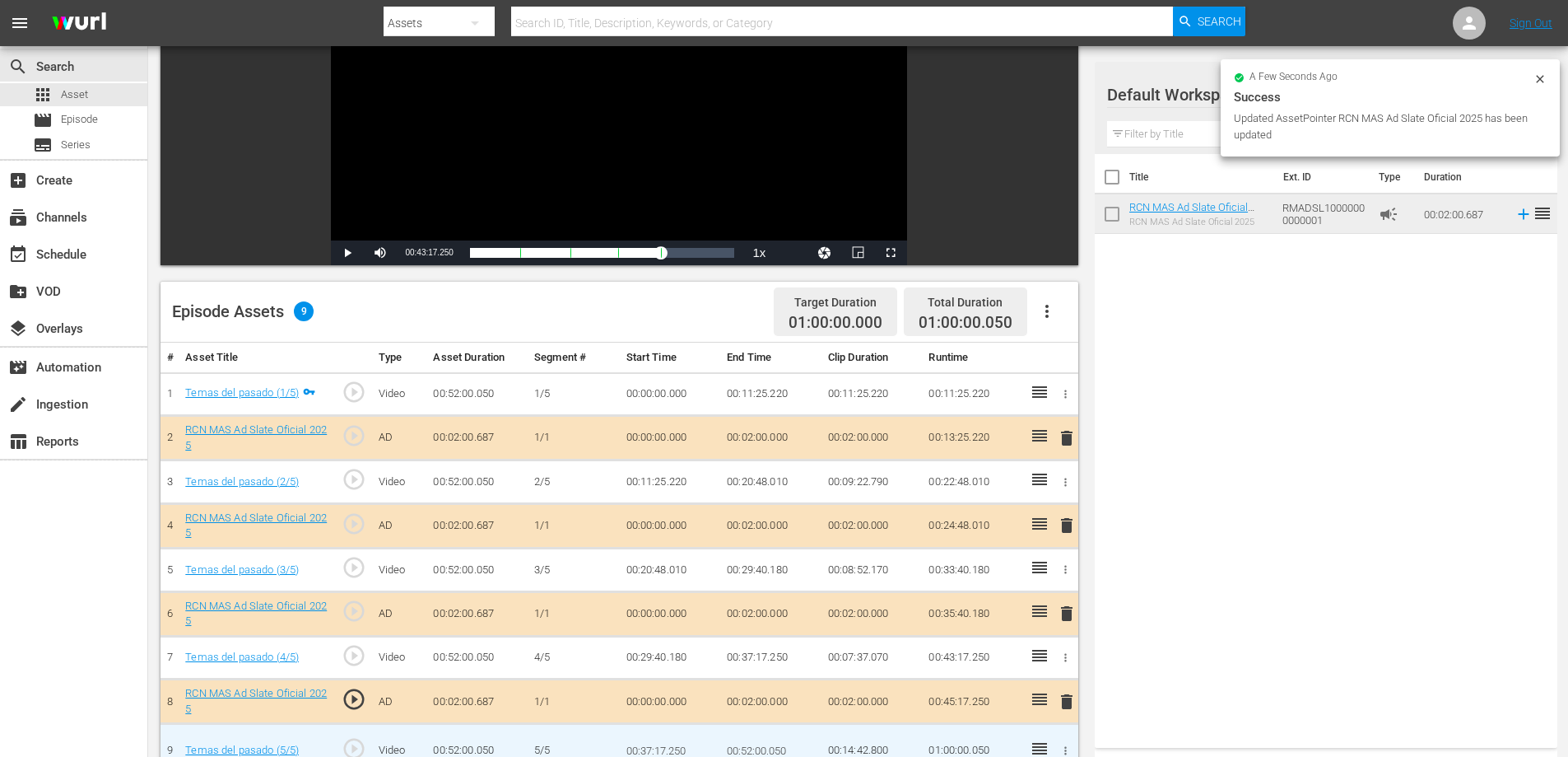
click at [781, 748] on input "00:52:00.050" at bounding box center [759, 750] width 64 height 40
type input "00:52:0"
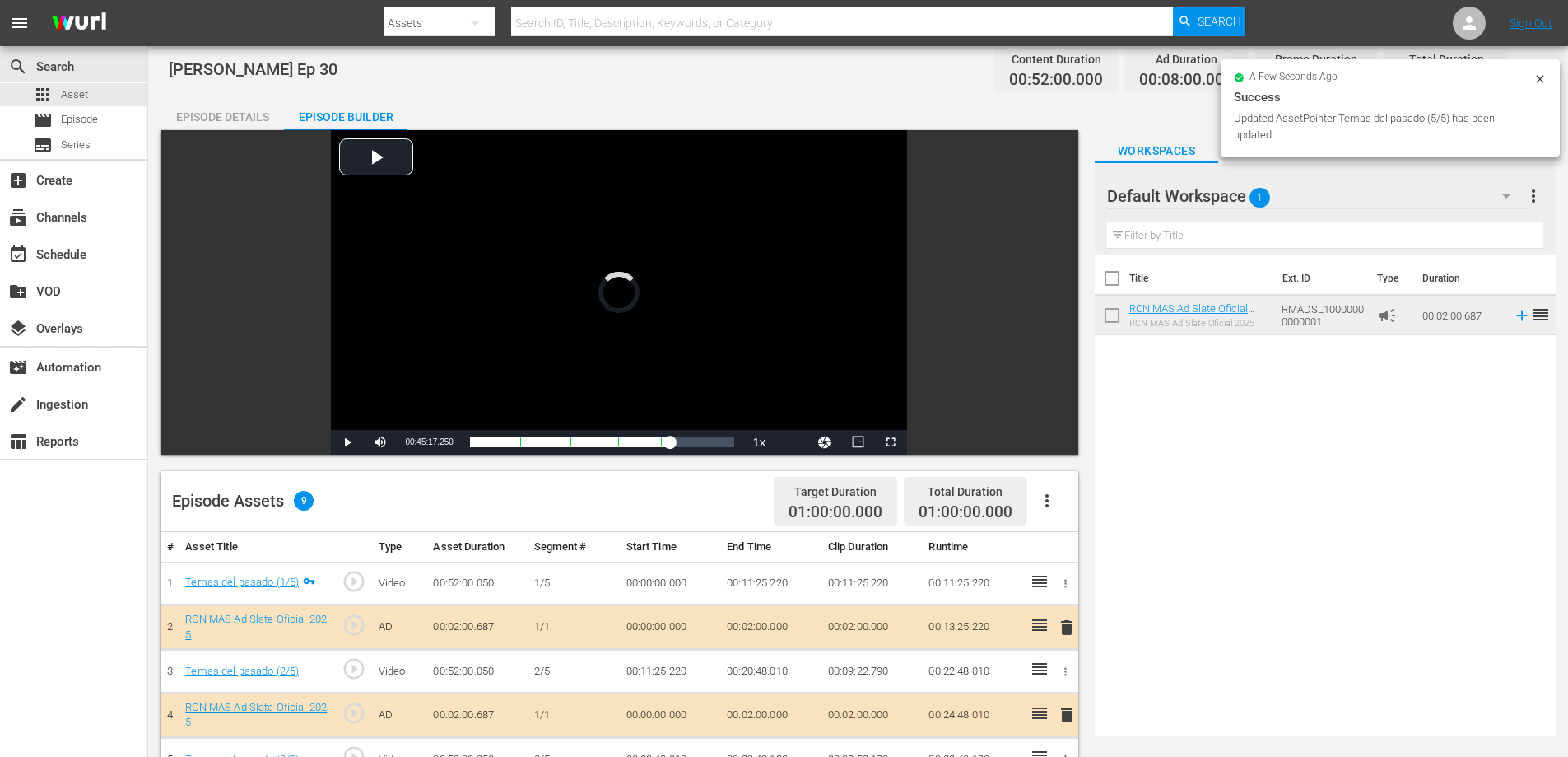
scroll to position [0, 0]
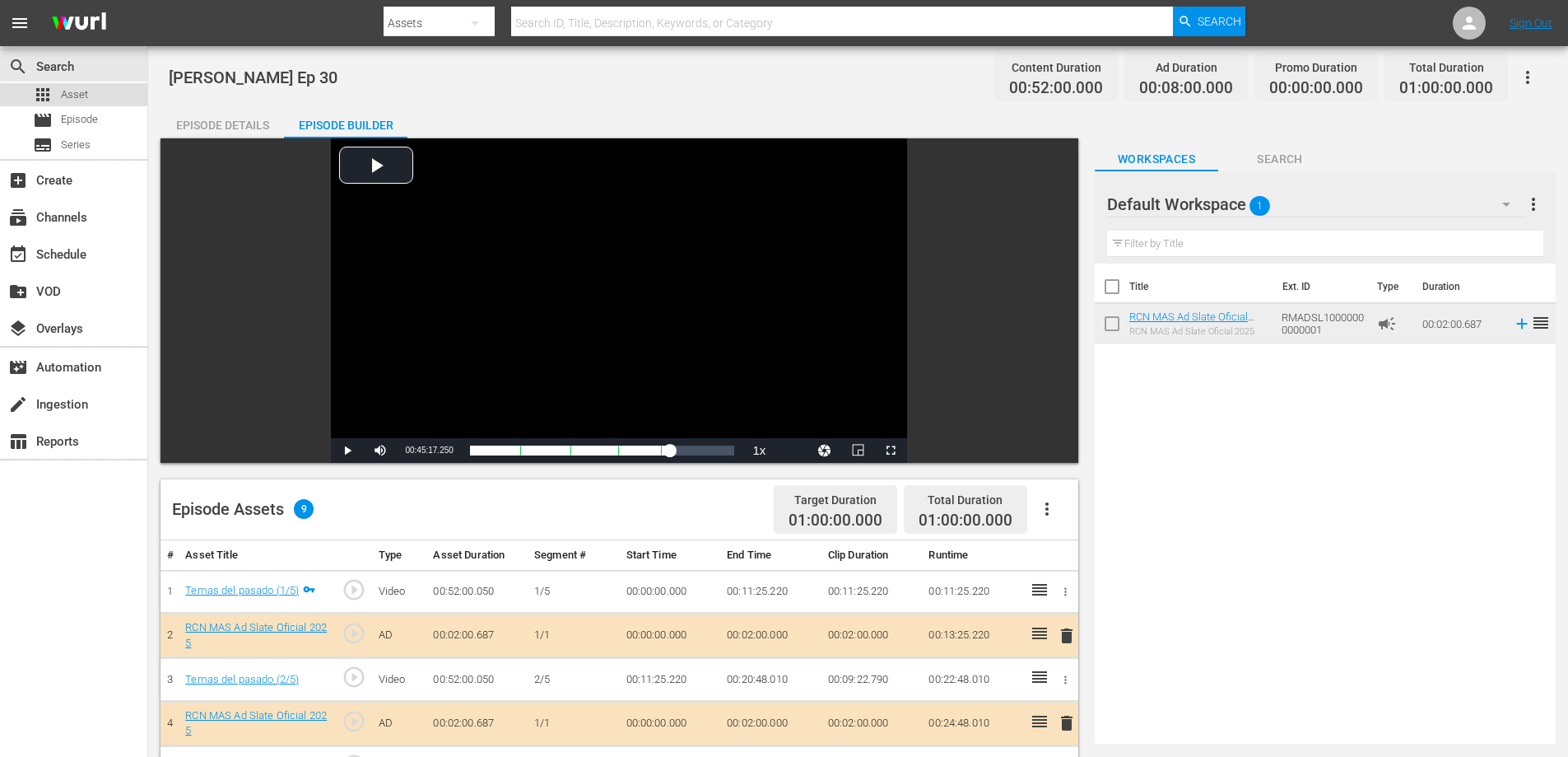
click at [104, 99] on div "apps Asset" at bounding box center [74, 94] width 148 height 23
